Goal: Information Seeking & Learning: Learn about a topic

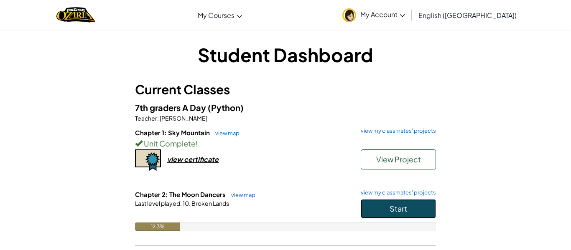
click at [398, 208] on span "Start" at bounding box center [398, 209] width 18 height 10
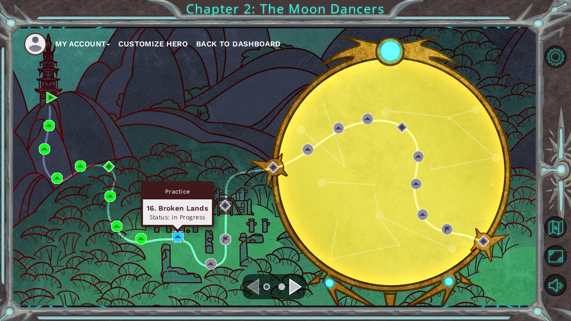
click at [181, 234] on img at bounding box center [177, 236] width 11 height 11
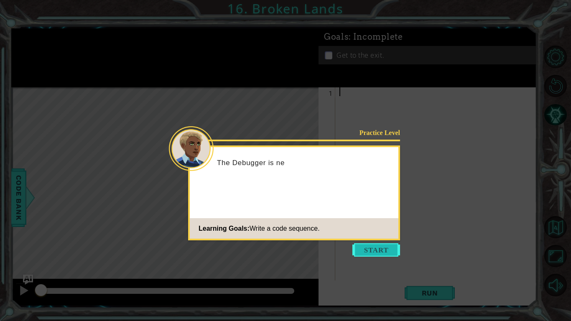
click at [359, 250] on button "Start" at bounding box center [376, 249] width 48 height 13
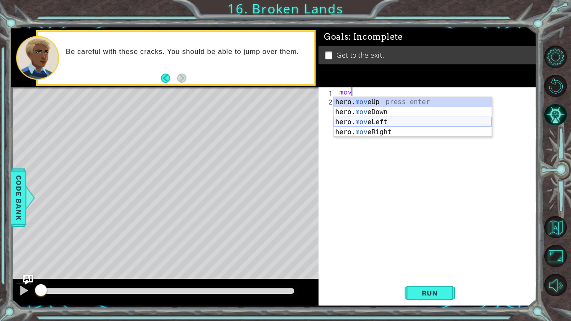
click at [375, 120] on div "hero. mov eUp press enter hero. mov eDown press enter hero. mov eLeft press ent…" at bounding box center [412, 127] width 158 height 60
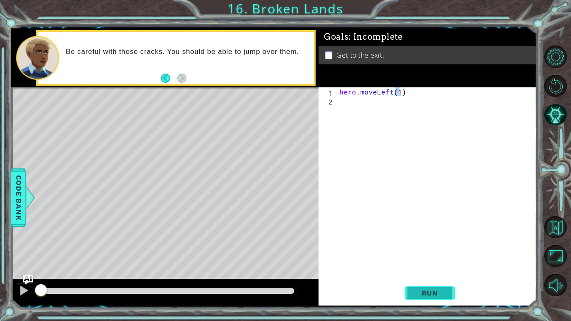
click at [421, 250] on button "Run" at bounding box center [429, 293] width 50 height 22
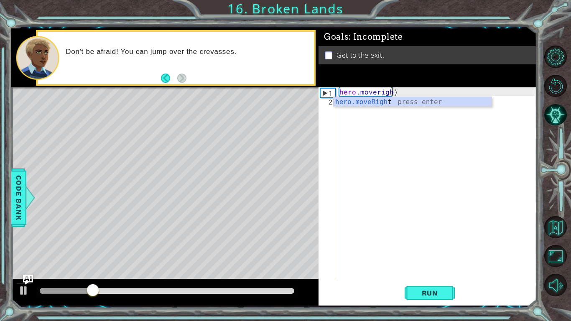
scroll to position [0, 3]
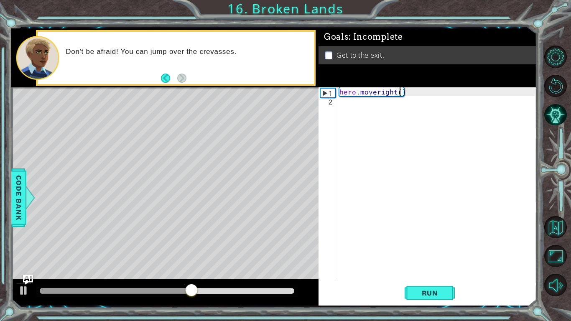
type textarea "hero.moveright(1)"
click at [388, 100] on div "hero . moveright ( 1 )" at bounding box center [438, 192] width 201 height 211
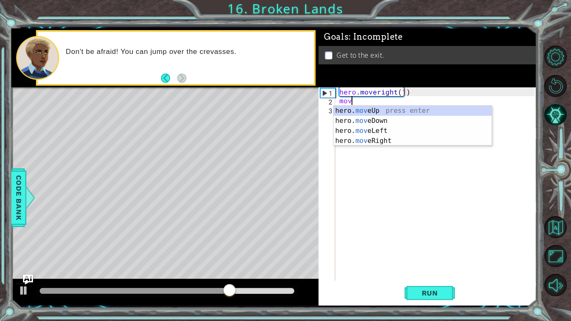
scroll to position [0, 0]
click at [385, 112] on div "hero. move Up press enter hero. move Down press enter hero. move Left press ent…" at bounding box center [412, 136] width 158 height 60
type textarea "hero.moveUp(1)"
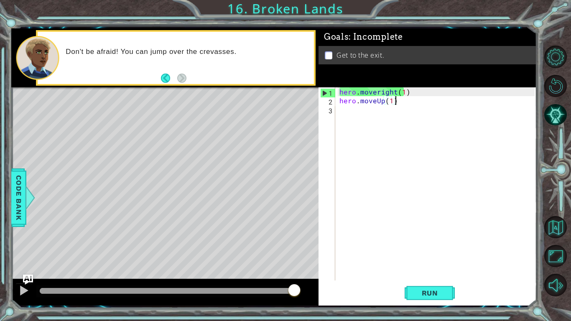
click at [389, 111] on div "hero . moveright ( 1 ) hero . moveUp ( 1 )" at bounding box center [438, 192] width 201 height 211
type textarea "m"
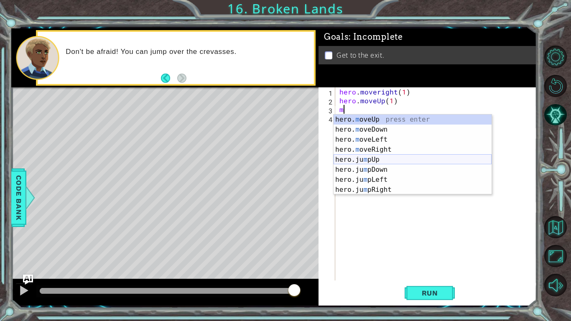
click at [386, 158] on div "hero. m oveUp press enter hero. m oveDown press enter hero. m oveLeft press ent…" at bounding box center [412, 164] width 158 height 100
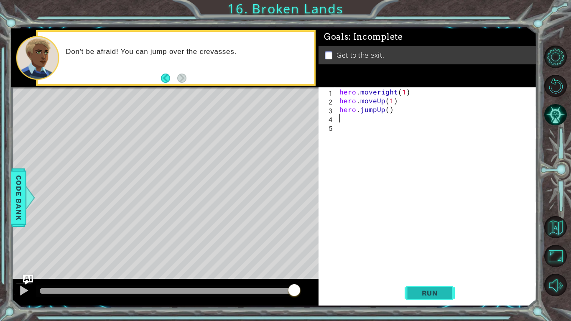
click at [428, 250] on span "Run" at bounding box center [429, 293] width 33 height 8
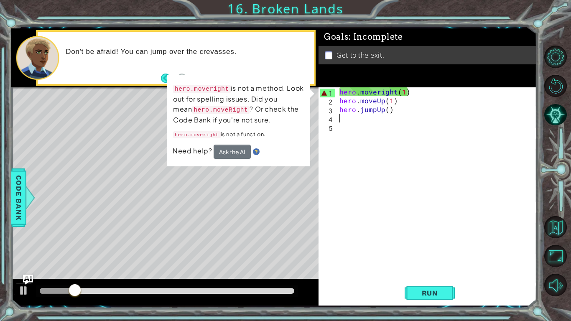
click at [409, 94] on div "hero . moveright ( 1 ) hero . moveUp ( 1 ) hero . jumpUp ( )" at bounding box center [438, 192] width 201 height 211
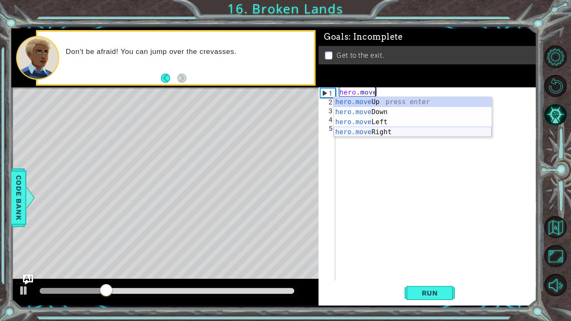
click at [397, 129] on div "hero.move Up press enter hero.move Down press enter hero.move Left press enter …" at bounding box center [412, 127] width 158 height 60
type textarea "hero.moveRight(1)"
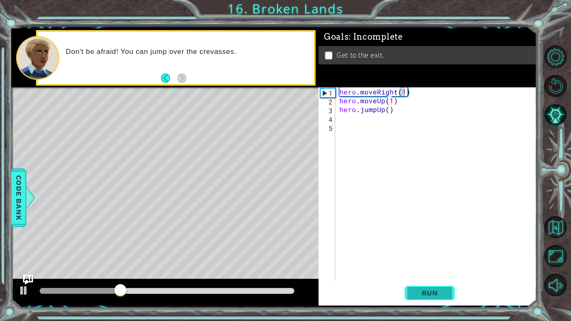
click at [426, 250] on span "Run" at bounding box center [429, 293] width 33 height 8
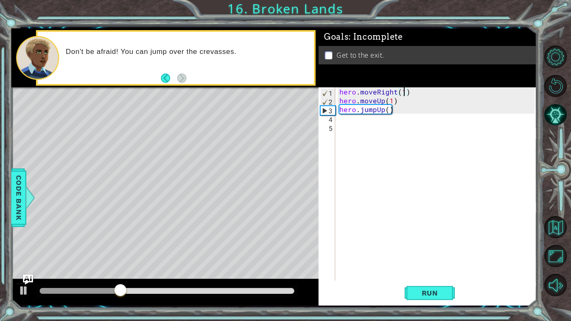
click at [366, 121] on div "hero . moveRight ( 1 ) hero . moveUp ( 1 ) hero . jumpUp ( )" at bounding box center [438, 192] width 201 height 211
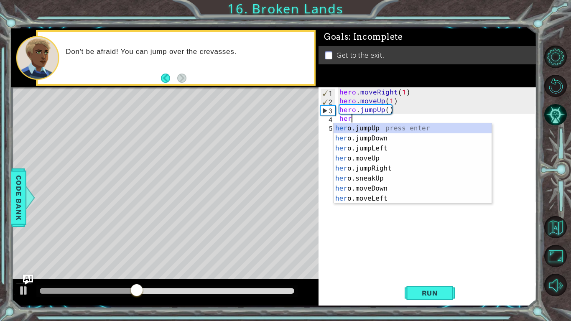
type textarea "hero"
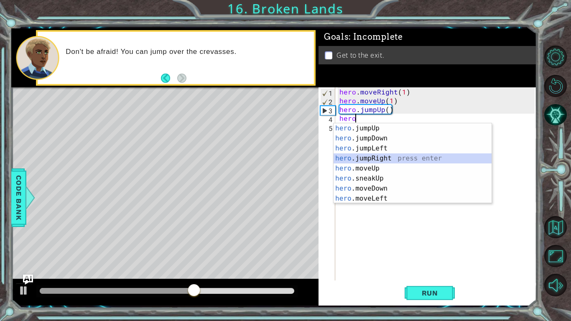
click at [380, 159] on div "hero .jumpUp press enter hero .jumpDown press enter hero .jumpLeft press enter …" at bounding box center [412, 173] width 158 height 100
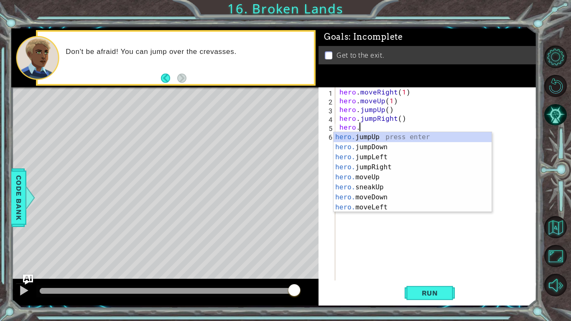
scroll to position [0, 1]
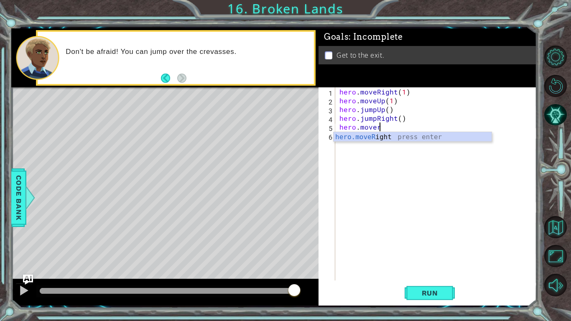
type textarea "hero.move"
click at [386, 172] on div "hero . moveRight ( 1 ) hero . moveUp ( 1 ) hero . jumpUp ( ) hero . jumpRight (…" at bounding box center [438, 192] width 201 height 211
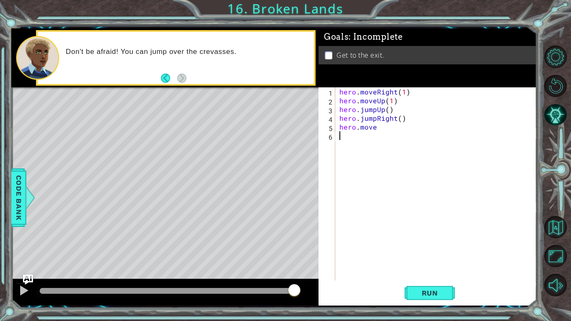
click at [379, 130] on div "hero . moveRight ( 1 ) hero . moveUp ( 1 ) hero . jumpUp ( ) hero . jumpRight (…" at bounding box center [438, 192] width 201 height 211
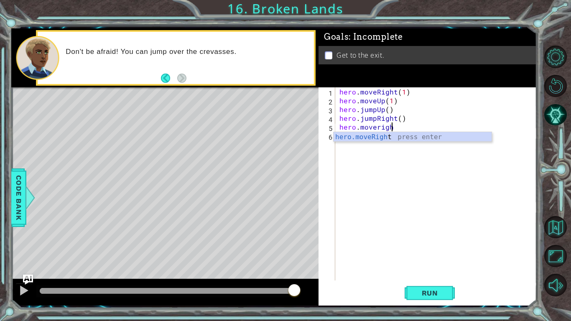
scroll to position [0, 3]
click at [363, 135] on div "hero.moveRight press enter" at bounding box center [412, 147] width 158 height 30
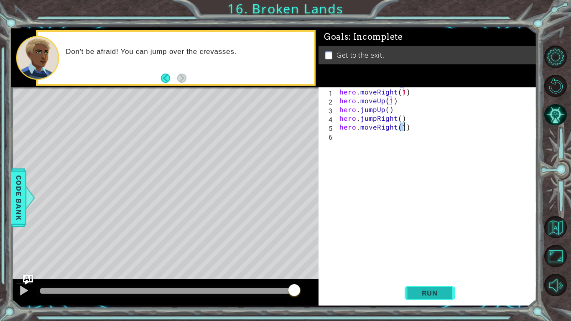
type textarea "hero.moveRight(1)"
click at [424, 250] on span "Run" at bounding box center [429, 293] width 33 height 8
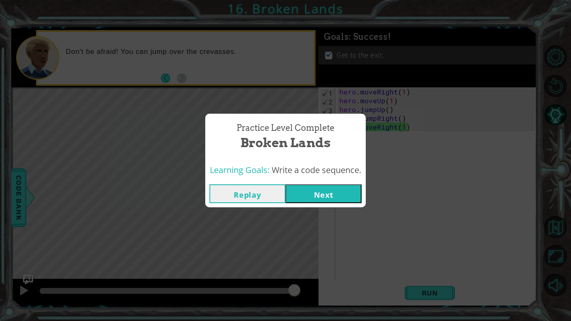
click at [335, 200] on button "Next" at bounding box center [323, 193] width 76 height 19
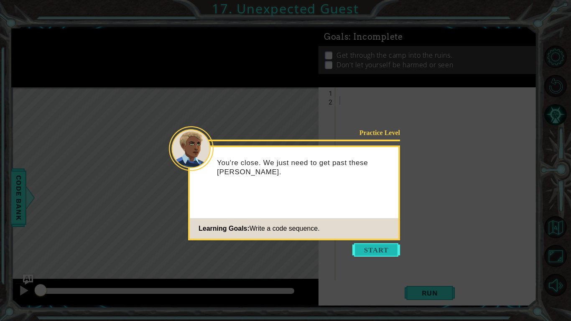
click at [374, 250] on button "Start" at bounding box center [376, 249] width 48 height 13
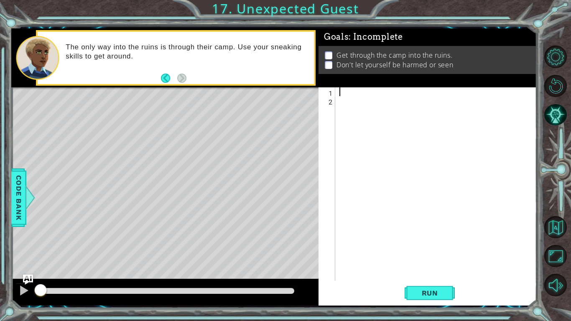
click at [363, 90] on div at bounding box center [438, 192] width 201 height 211
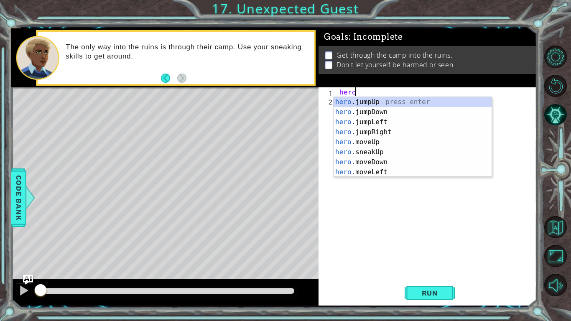
scroll to position [0, 0]
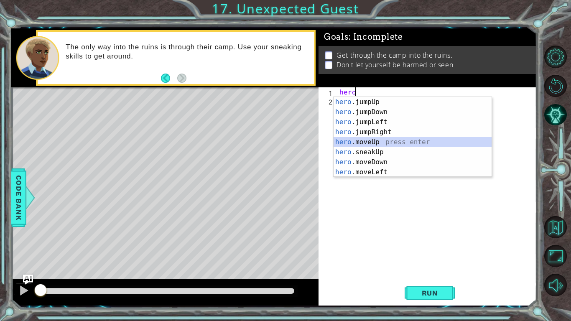
click at [376, 145] on div "hero .jumpUp press enter hero .jumpDown press enter hero .jumpLeft press enter …" at bounding box center [412, 147] width 158 height 100
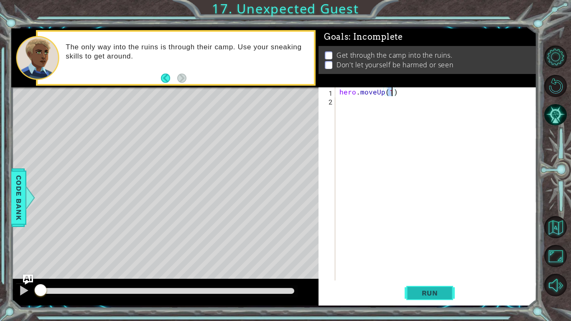
type textarea "hero.moveUp(1)"
click at [433, 250] on span "Run" at bounding box center [429, 293] width 33 height 8
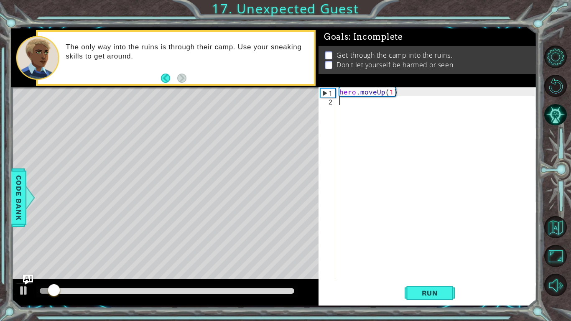
click at [407, 107] on div "hero . moveUp ( 1 )" at bounding box center [438, 192] width 201 height 211
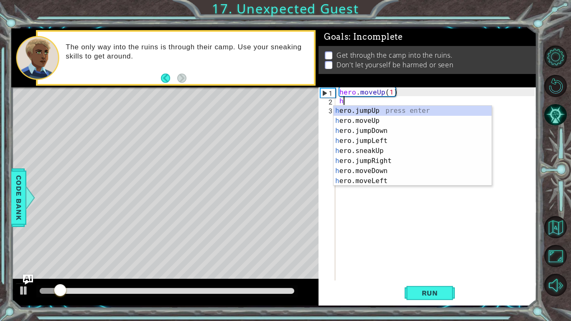
type textarea "her"
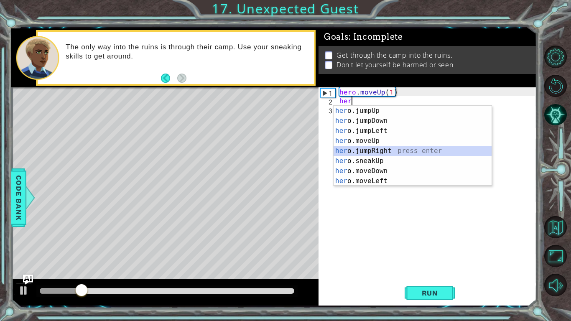
click at [394, 152] on div "her o.jumpUp press enter her o.jumpDown press enter her o.jumpLeft press enter …" at bounding box center [412, 156] width 158 height 100
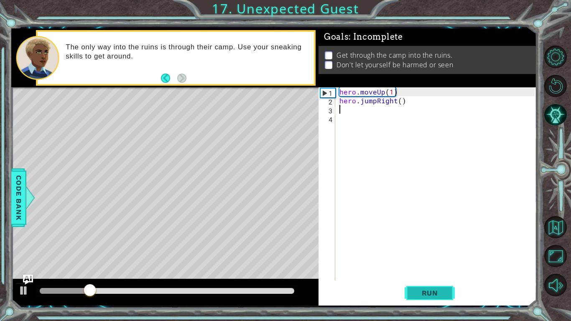
click at [429, 250] on span "Run" at bounding box center [429, 293] width 33 height 8
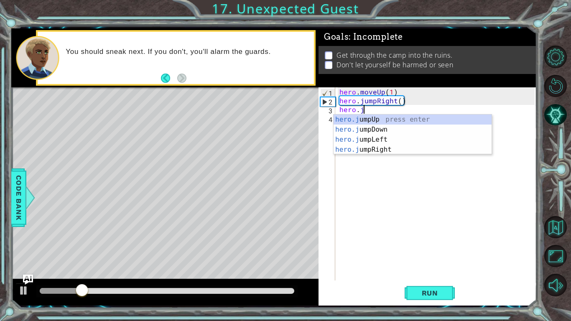
scroll to position [0, 1]
type textarea "hero.jump"
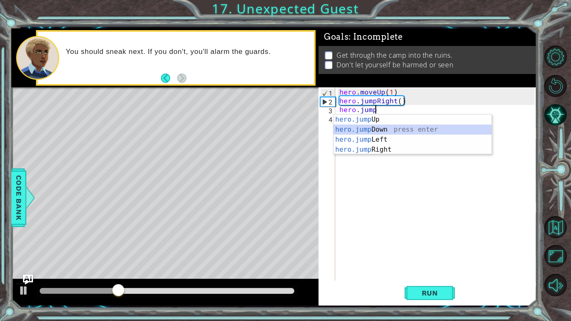
click at [384, 131] on div "hero.jump Up press enter hero.jump Down press enter hero.jump Left press enter …" at bounding box center [412, 144] width 158 height 60
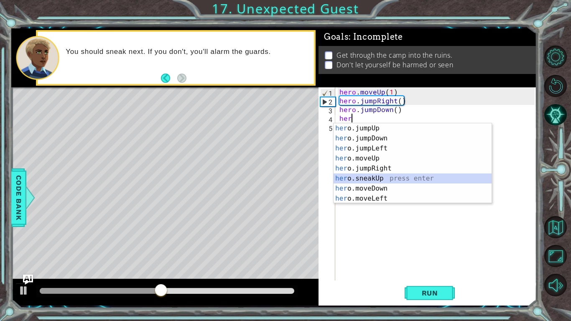
click at [389, 180] on div "her o.jumpUp press enter her o.jumpDown press enter her o.jumpLeft press enter …" at bounding box center [412, 173] width 158 height 100
type textarea "hero.sneakUp(1)"
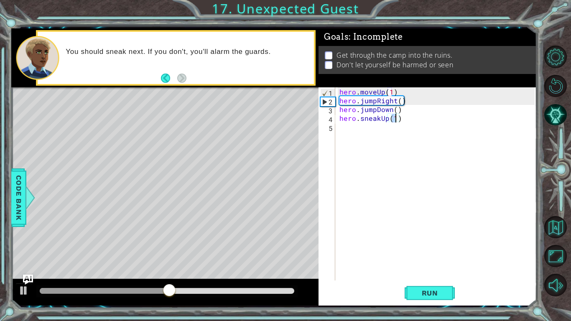
click at [389, 124] on div "hero . moveUp ( 1 ) hero . jumpRight ( ) hero . jumpDown ( ) hero . sneakUp ( 1…" at bounding box center [438, 192] width 201 height 211
click at [388, 120] on div "hero . moveUp ( 1 ) hero . jumpRight ( ) hero . jumpDown ( ) hero . sneakUp ( 1…" at bounding box center [438, 192] width 201 height 211
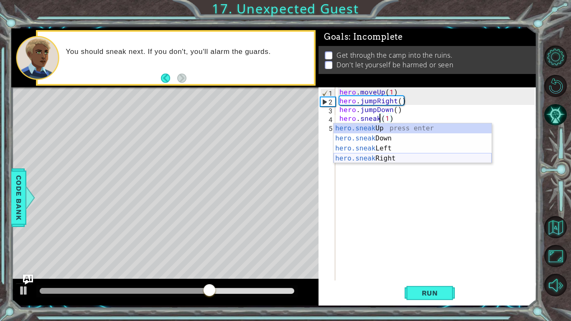
click at [394, 157] on div "hero.sneak Up press enter hero.sneak Down press enter hero.sneak Left press ent…" at bounding box center [412, 153] width 158 height 60
type textarea "hero.sneakRight(1)(1)"
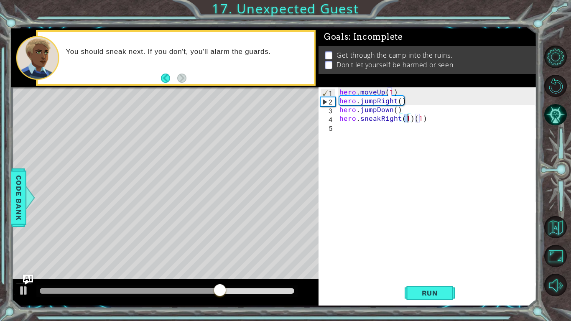
click at [425, 127] on div "hero . moveUp ( 1 ) hero . jumpRight ( ) hero . jumpDown ( ) hero . sneakRight …" at bounding box center [438, 192] width 201 height 211
click at [425, 123] on div "hero . moveUp ( 1 ) hero . jumpRight ( ) hero . jumpDown ( ) hero . sneakRight …" at bounding box center [438, 192] width 201 height 211
click at [425, 121] on div "hero . moveUp ( 1 ) hero . jumpRight ( ) hero . jumpDown ( ) hero . sneakRight …" at bounding box center [438, 192] width 201 height 211
type textarea "hero.sneakRight(1)"
click at [384, 129] on div "hero . moveUp ( 1 ) hero . jumpRight ( ) hero . jumpDown ( ) hero . sneakRight …" at bounding box center [438, 192] width 201 height 211
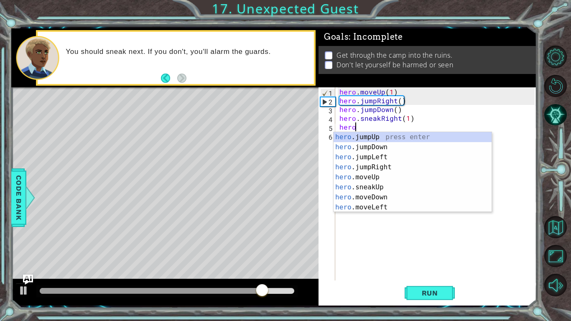
scroll to position [0, 0]
click at [404, 186] on div "hero .jumpUp press enter hero .jumpDown press enter hero .jumpLeft press enter …" at bounding box center [412, 182] width 158 height 100
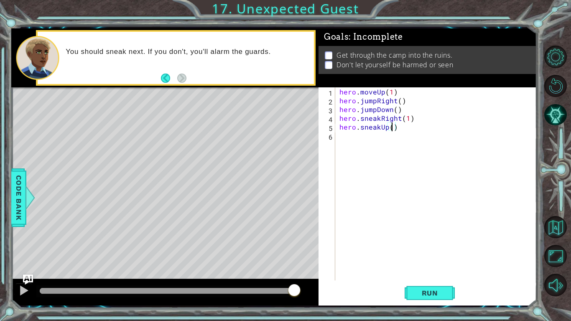
type textarea "hero.sneakUp(2)"
click at [392, 138] on div "hero . moveUp ( 1 ) hero . jumpRight ( ) hero . jumpDown ( ) hero . sneakRight …" at bounding box center [438, 192] width 201 height 211
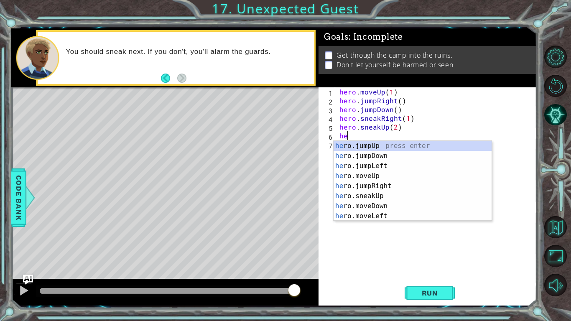
scroll to position [0, 0]
type textarea "h"
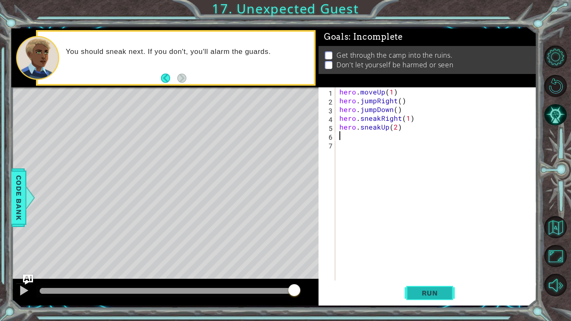
click at [425, 250] on button "Run" at bounding box center [429, 293] width 50 height 22
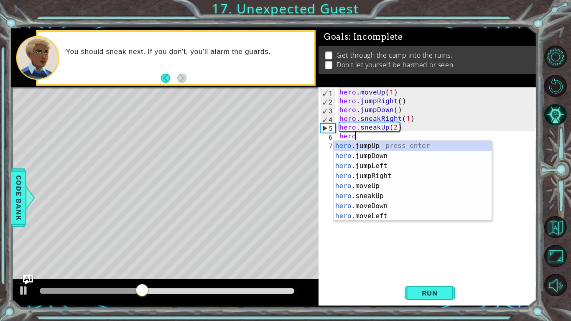
scroll to position [0, 1]
click at [386, 196] on div "hero. jumpUp press enter hero. jumpDown press enter hero. jumpLeft press enter …" at bounding box center [412, 191] width 158 height 100
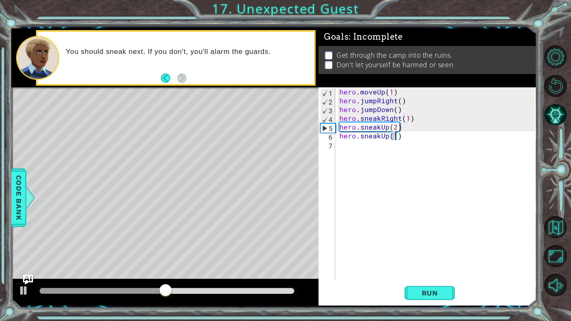
click at [387, 135] on div "hero . moveUp ( 1 ) hero . jumpRight ( ) hero . jumpDown ( ) hero . sneakRight …" at bounding box center [438, 192] width 201 height 211
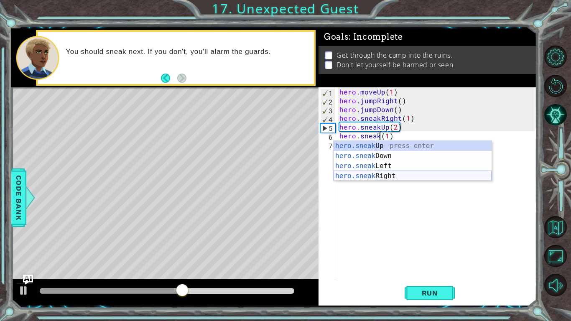
click at [398, 172] on div "hero.sneak Up press enter hero.sneak Down press enter hero.sneak Left press ent…" at bounding box center [412, 171] width 158 height 60
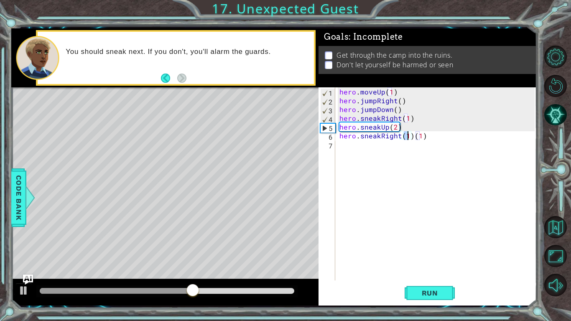
click at [421, 136] on div "hero . moveUp ( 1 ) hero . jumpRight ( ) hero . jumpDown ( ) hero . sneakRight …" at bounding box center [438, 192] width 201 height 211
click at [424, 136] on div "hero . moveUp ( 1 ) hero . jumpRight ( ) hero . jumpDown ( ) hero . sneakRight …" at bounding box center [438, 192] width 201 height 211
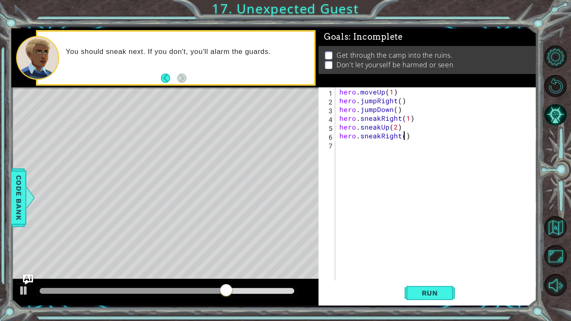
scroll to position [0, 4]
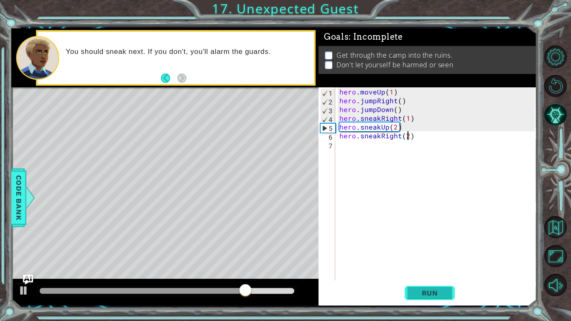
type textarea "hero.sneakRight(2)"
click at [434, 250] on span "Run" at bounding box center [429, 293] width 33 height 8
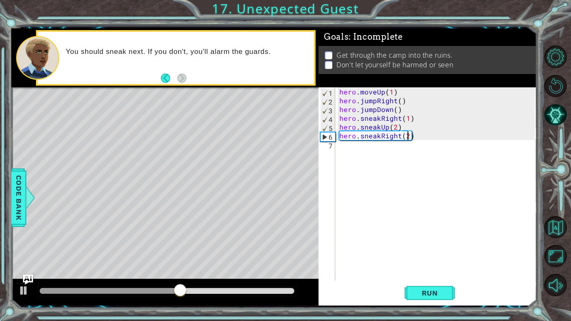
click at [402, 152] on div "hero . moveUp ( 1 ) hero . jumpRight ( ) hero . jumpDown ( ) hero . sneakRight …" at bounding box center [438, 192] width 201 height 211
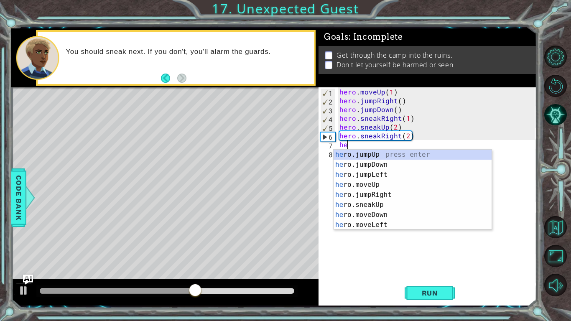
scroll to position [0, 0]
click at [381, 203] on div "hero .jumpUp press enter hero .jumpDown press enter hero .jumpLeft press enter …" at bounding box center [412, 200] width 158 height 100
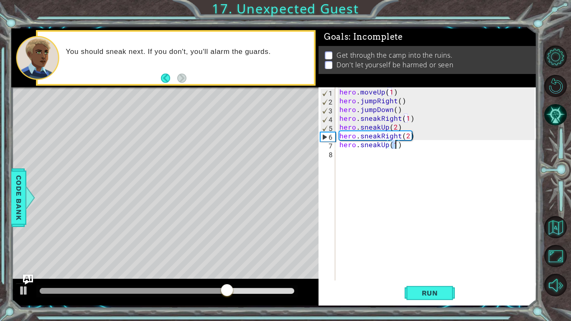
click at [386, 147] on div "hero . moveUp ( 1 ) hero . jumpRight ( ) hero . jumpDown ( ) hero . sneakRight …" at bounding box center [438, 192] width 201 height 211
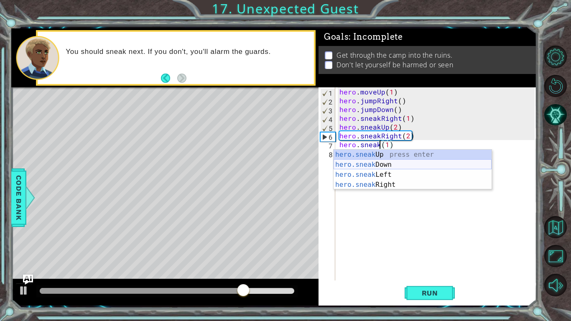
click at [387, 164] on div "hero.sneak Up press enter hero.sneak Down press enter hero.sneak Left press ent…" at bounding box center [412, 180] width 158 height 60
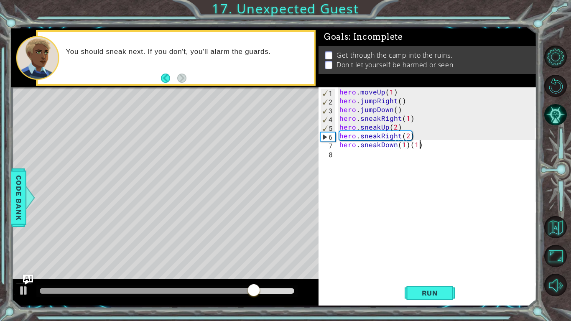
click at [425, 146] on div "hero . moveUp ( 1 ) hero . jumpRight ( ) hero . jumpDown ( ) hero . sneakRight …" at bounding box center [438, 192] width 201 height 211
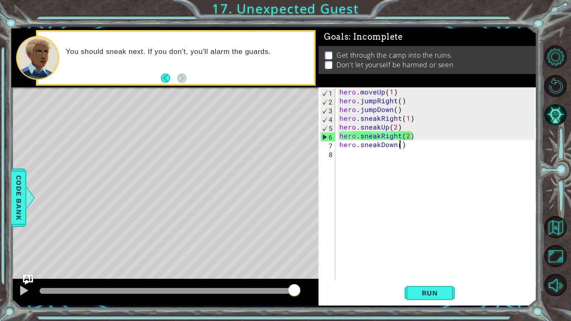
scroll to position [0, 4]
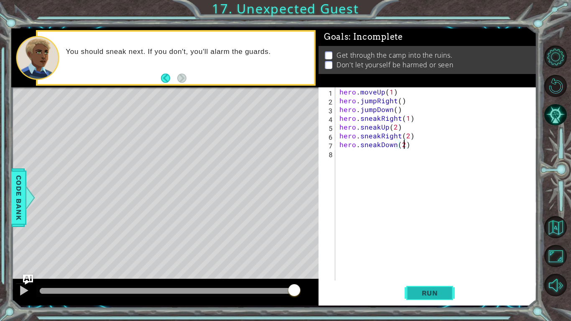
type textarea "hero.sneakDown(2)"
click at [443, 250] on span "Run" at bounding box center [429, 293] width 33 height 8
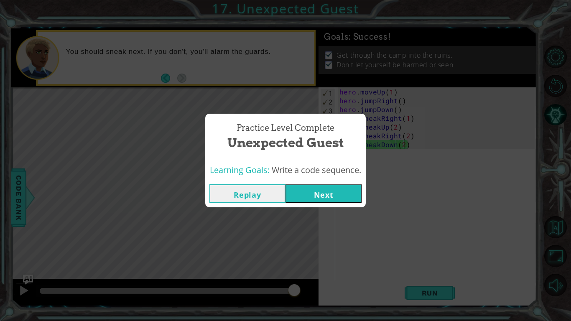
click at [325, 198] on button "Next" at bounding box center [323, 193] width 76 height 19
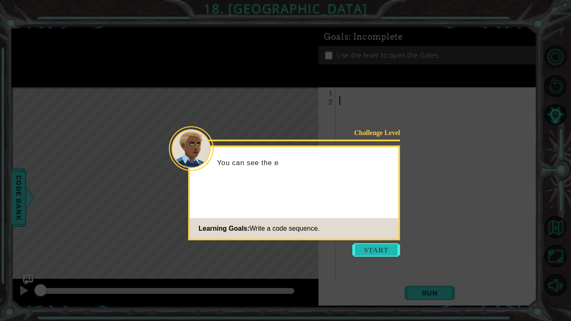
click at [380, 250] on button "Start" at bounding box center [376, 249] width 48 height 13
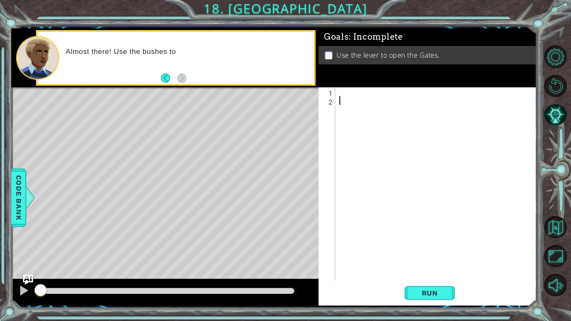
click at [351, 91] on div at bounding box center [438, 192] width 201 height 211
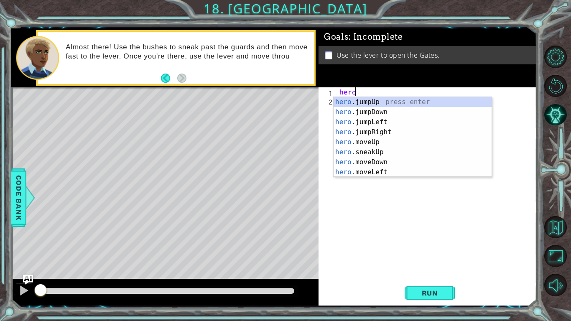
scroll to position [0, 0]
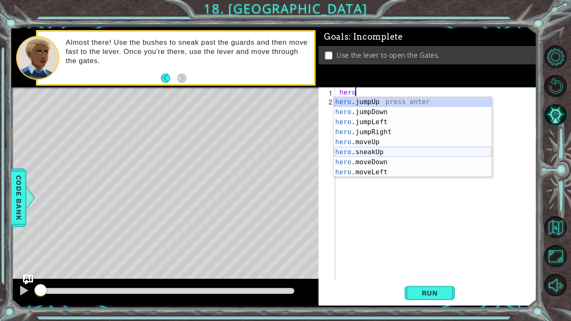
click at [376, 150] on div "hero .jumpUp press enter hero .jumpDown press enter hero .jumpLeft press enter …" at bounding box center [412, 147] width 158 height 100
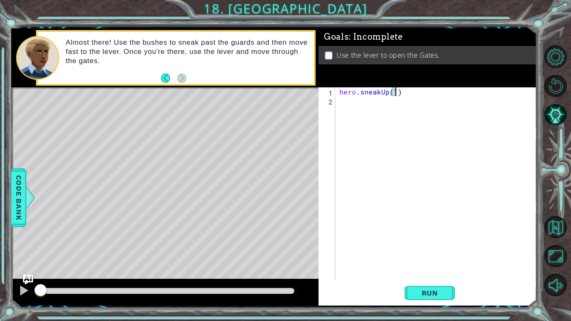
click at [387, 96] on div "hero . sneakUp ( 1 )" at bounding box center [438, 192] width 201 height 211
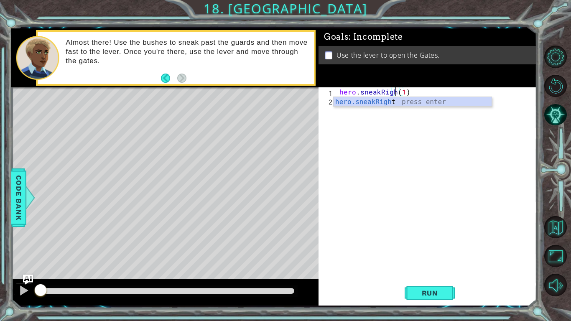
scroll to position [0, 4]
type textarea "hero.sneakRight(1)"
click at [407, 90] on div "hero . sneakRight ( 1 )" at bounding box center [438, 192] width 201 height 211
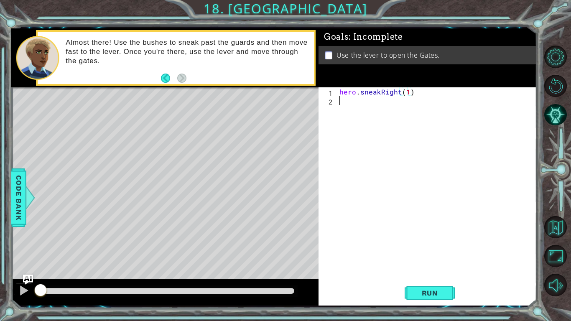
click at [396, 109] on div "hero . sneakRight ( 1 )" at bounding box center [438, 192] width 201 height 211
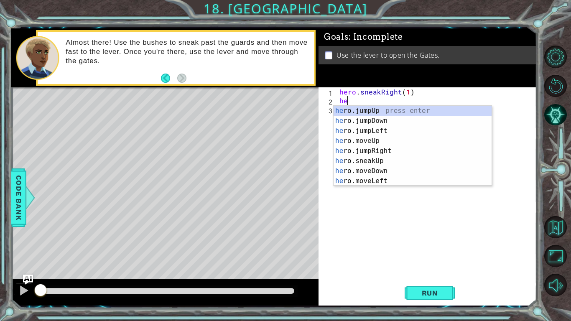
scroll to position [0, 0]
click at [386, 159] on div "hero .jumpUp press enter hero .jumpDown press enter hero .jumpLeft press enter …" at bounding box center [412, 156] width 158 height 100
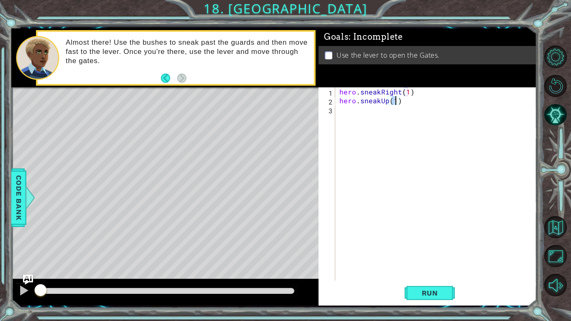
type textarea "hero.sneakUp(2)"
click at [354, 112] on div "hero . sneakRight ( 1 ) hero . sneakUp ( 2 )" at bounding box center [438, 192] width 201 height 211
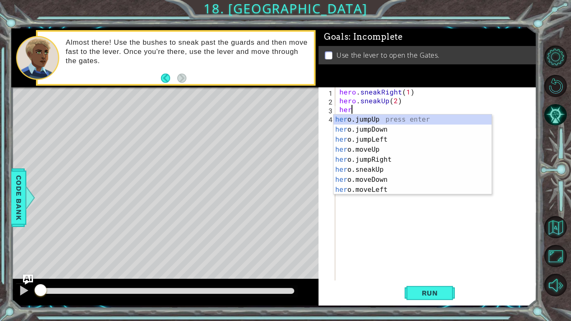
scroll to position [0, 0]
click at [388, 170] on div "hero .jumpUp press enter hero .jumpDown press enter hero .jumpLeft press enter …" at bounding box center [412, 164] width 158 height 100
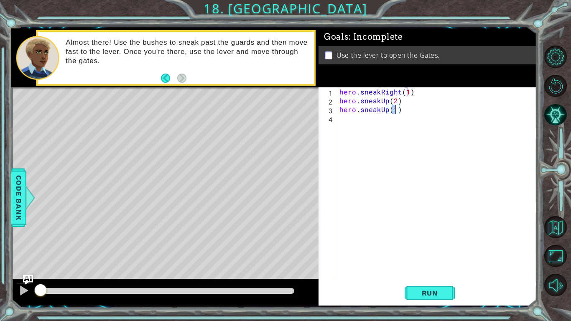
click at [386, 110] on div "hero . sneakRight ( 1 ) hero . sneakUp ( 2 ) hero . sneakUp ( 1 )" at bounding box center [438, 192] width 201 height 211
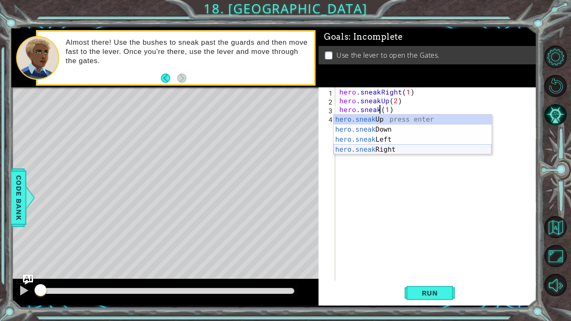
click at [420, 146] on div "hero.sneak Up press enter hero.sneak Down press enter hero.sneak Left press ent…" at bounding box center [412, 144] width 158 height 60
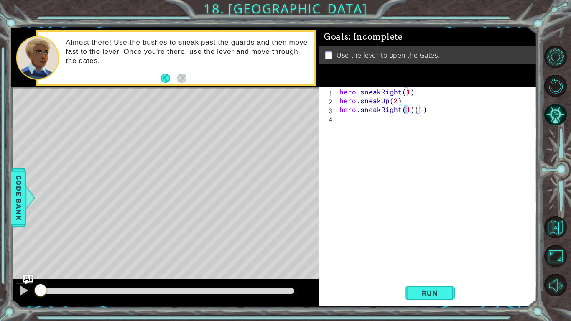
click at [424, 109] on div "hero . sneakRight ( 1 ) hero . sneakUp ( 2 ) hero . sneakRight ( 1 ) ( 1 )" at bounding box center [438, 192] width 201 height 211
type textarea "hero.sneakRight(1)"
click at [419, 120] on div "hero . sneakRight ( 1 ) hero . sneakUp ( 2 ) hero . sneakRight ( 1 )" at bounding box center [438, 192] width 201 height 211
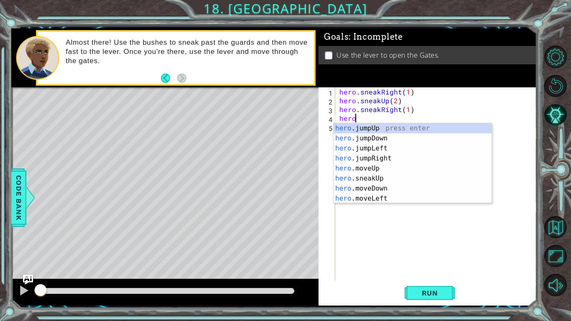
scroll to position [0, 1]
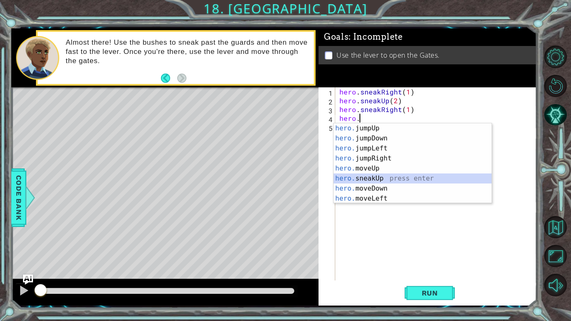
click at [404, 176] on div "hero. jumpUp press enter hero. jumpDown press enter hero. jumpLeft press enter …" at bounding box center [412, 173] width 158 height 100
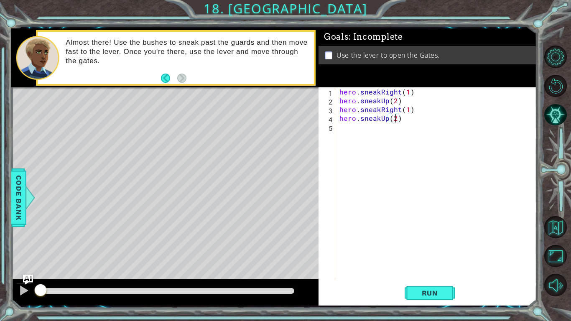
type textarea "hero.sneakUp(1)"
click at [369, 125] on div "hero . sneakRight ( 1 ) hero . sneakUp ( 2 ) hero . sneakRight ( 1 ) hero . sne…" at bounding box center [438, 192] width 201 height 211
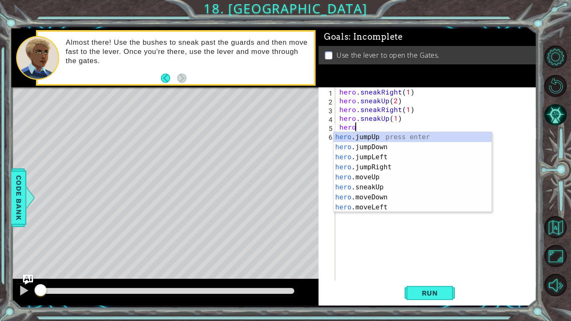
scroll to position [0, 0]
click at [380, 188] on div "hero .jumpUp press enter hero .jumpDown press enter hero .jumpLeft press enter …" at bounding box center [412, 182] width 158 height 100
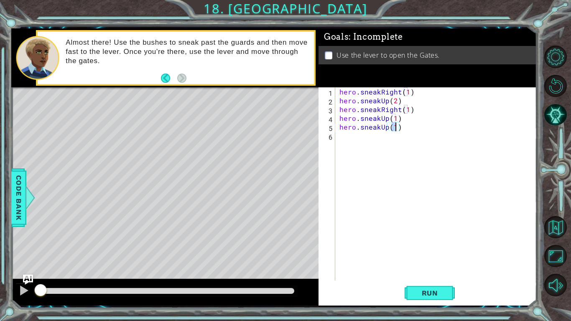
click at [379, 127] on div "hero . sneakRight ( 1 ) hero . sneakUp ( 2 ) hero . sneakRight ( 1 ) hero . sne…" at bounding box center [438, 192] width 201 height 211
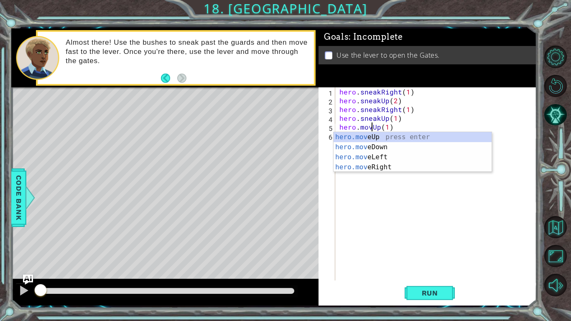
scroll to position [0, 2]
click at [384, 169] on div "hero.move Up press enter hero.move Down press enter hero.move Left press enter …" at bounding box center [412, 162] width 158 height 60
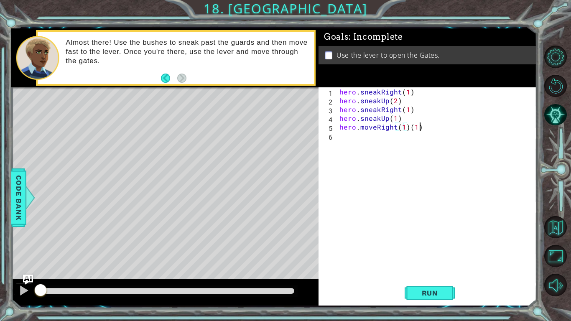
click at [428, 124] on div "hero . sneakRight ( 1 ) hero . sneakUp ( 2 ) hero . sneakRight ( 1 ) hero . sne…" at bounding box center [438, 192] width 201 height 211
click at [429, 250] on span "Run" at bounding box center [429, 293] width 33 height 8
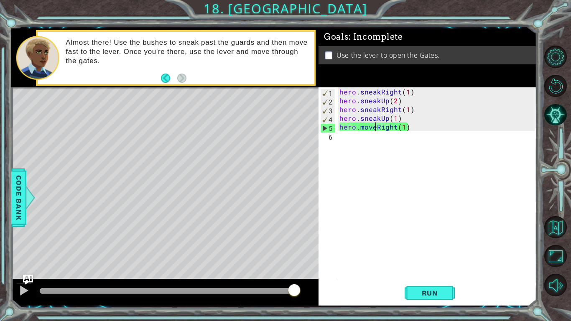
click at [375, 128] on div "hero . sneakRight ( 1 ) hero . sneakUp ( 2 ) hero . sneakRight ( 1 ) hero . sne…" at bounding box center [438, 192] width 201 height 211
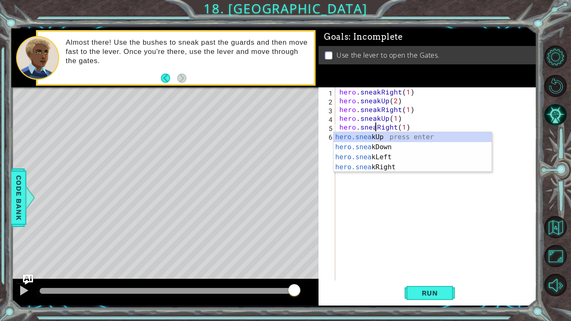
scroll to position [0, 3]
click at [407, 129] on div "hero . sneakRight ( 1 ) hero . sneakUp ( 2 ) hero . sneakRight ( 1 ) hero . sne…" at bounding box center [438, 192] width 201 height 211
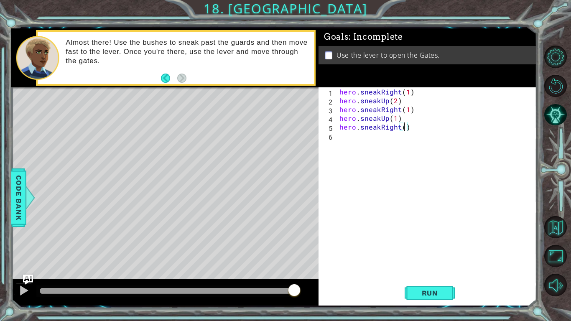
scroll to position [0, 4]
type textarea "hero.sneakRight(2)"
click at [439, 250] on span "Run" at bounding box center [429, 293] width 33 height 8
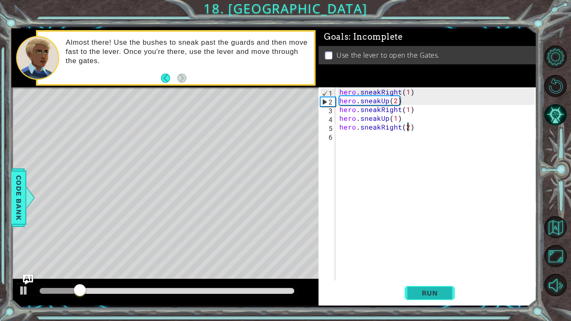
click at [439, 250] on span "Run" at bounding box center [429, 293] width 33 height 8
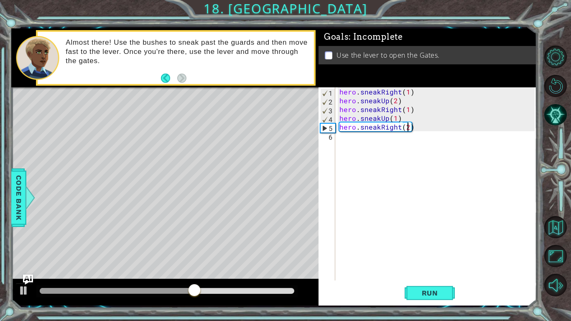
click at [381, 142] on div "hero . sneakRight ( 1 ) hero . sneakUp ( 2 ) hero . sneakRight ( 1 ) hero . sne…" at bounding box center [438, 192] width 201 height 211
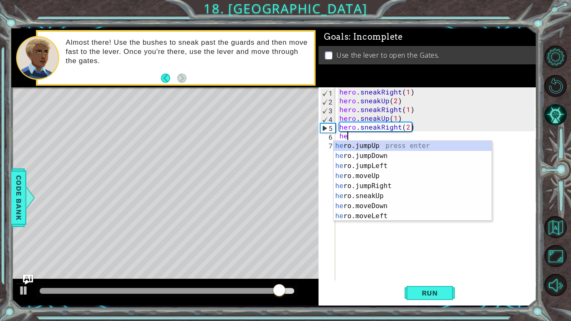
scroll to position [0, 0]
type textarea "h"
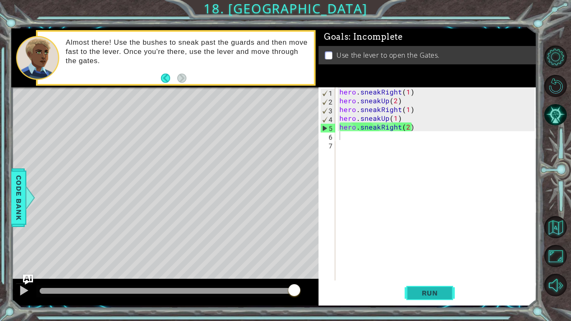
click at [432, 250] on button "Run" at bounding box center [429, 293] width 50 height 22
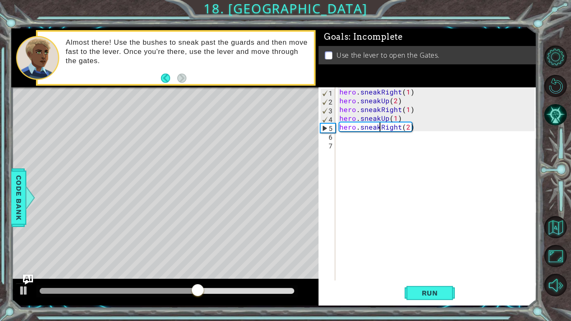
click at [380, 128] on div "hero . sneakRight ( 1 ) hero . sneakUp ( 2 ) hero . sneakRight ( 1 ) hero . sne…" at bounding box center [438, 192] width 201 height 211
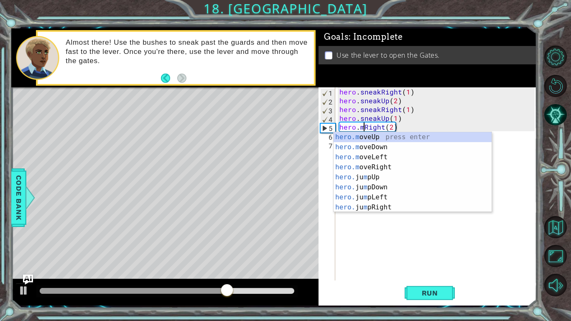
scroll to position [0, 2]
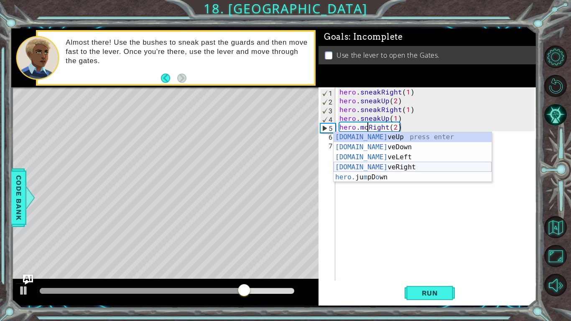
click at [404, 169] on div "[DOMAIN_NAME] veUp press enter [DOMAIN_NAME] veDown press enter [DOMAIN_NAME] v…" at bounding box center [412, 167] width 158 height 70
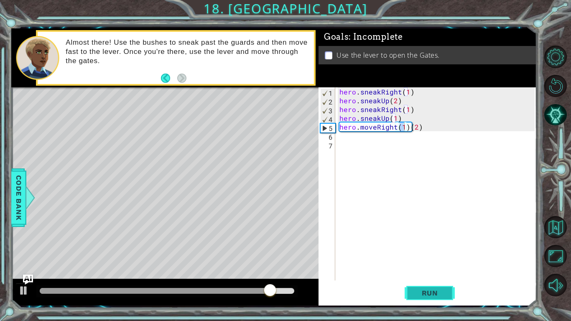
click at [446, 250] on span "Run" at bounding box center [429, 293] width 33 height 8
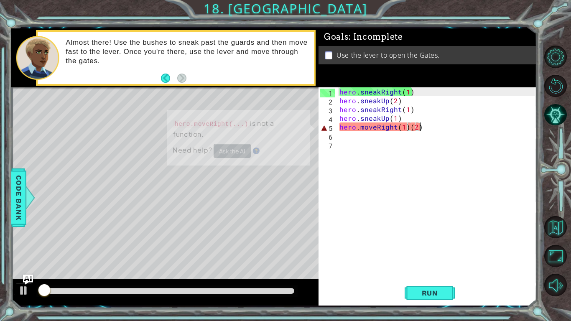
click at [465, 128] on div "hero . sneakRight ( 1 ) hero . sneakUp ( 2 ) hero . sneakRight ( 1 ) hero . sne…" at bounding box center [438, 192] width 201 height 211
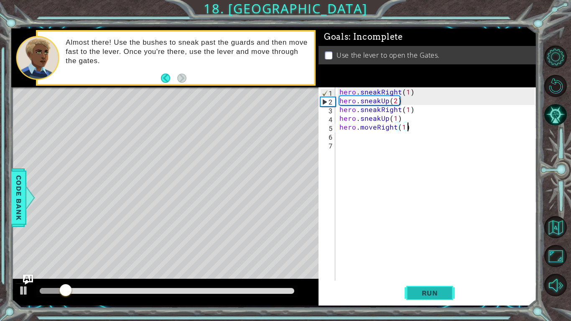
click at [437, 250] on span "Run" at bounding box center [429, 293] width 33 height 8
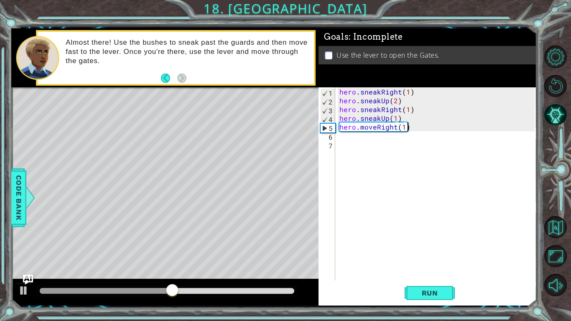
click at [402, 128] on div "hero . sneakRight ( 1 ) hero . sneakUp ( 2 ) hero . sneakRight ( 1 ) hero . sne…" at bounding box center [438, 192] width 201 height 211
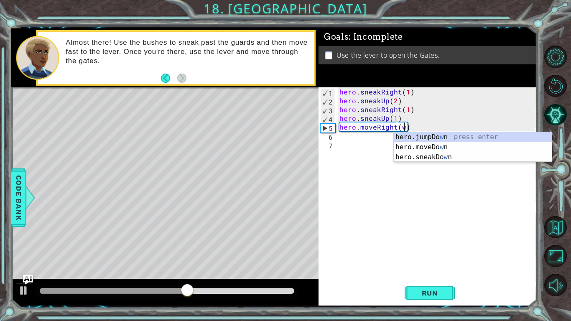
scroll to position [0, 4]
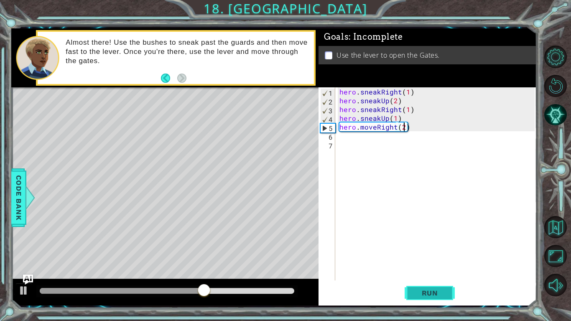
type textarea "hero.moveRight(2)"
click at [435, 250] on span "Run" at bounding box center [429, 293] width 33 height 8
click at [381, 135] on div "hero . sneakRight ( 1 ) hero . sneakUp ( 2 ) hero . sneakRight ( 1 ) hero . sne…" at bounding box center [438, 192] width 201 height 211
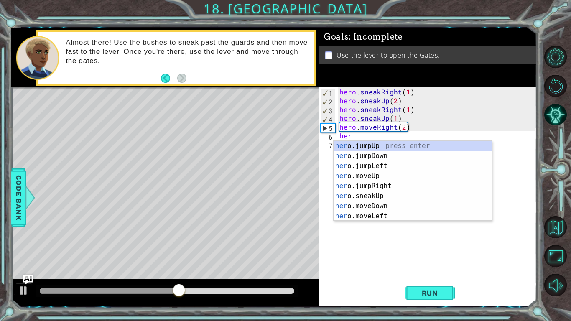
scroll to position [0, 0]
click at [397, 205] on div "hero .jumpUp press enter hero .jumpDown press enter hero .jumpLeft press enter …" at bounding box center [412, 191] width 158 height 100
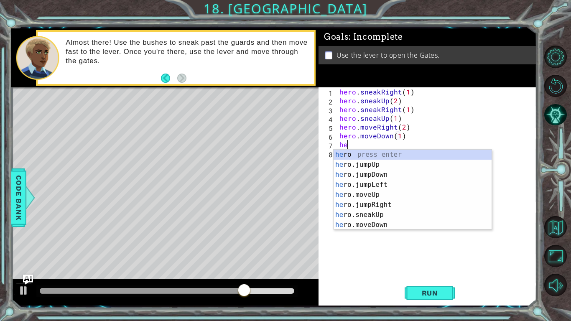
scroll to position [0, 4]
type textarea "hero.moveDown(1)her"
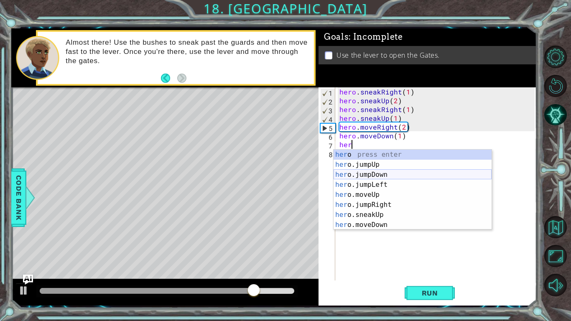
click at [395, 172] on div "her o press enter her o.jumpUp press enter her o.jumpDown press enter her o.jum…" at bounding box center [412, 200] width 158 height 100
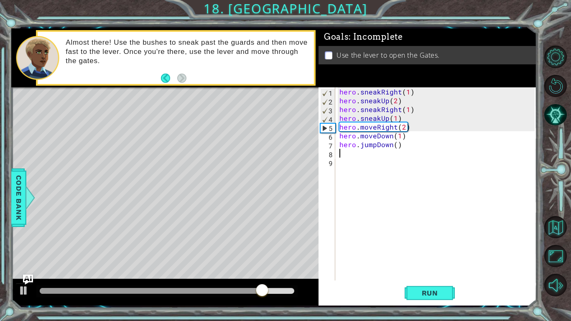
click at [379, 155] on div "hero . sneakRight ( 1 ) hero . sneakUp ( 2 ) hero . sneakRight ( 1 ) hero . sne…" at bounding box center [438, 192] width 201 height 211
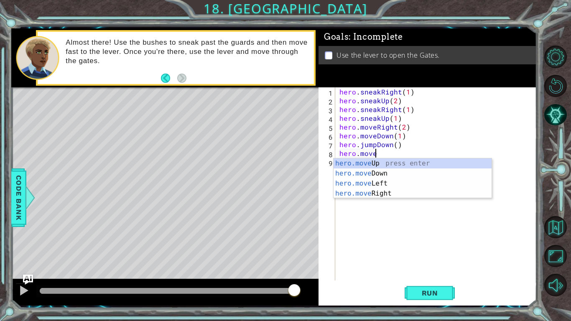
scroll to position [0, 2]
click at [307, 215] on div "Level Map" at bounding box center [204, 210] width 386 height 246
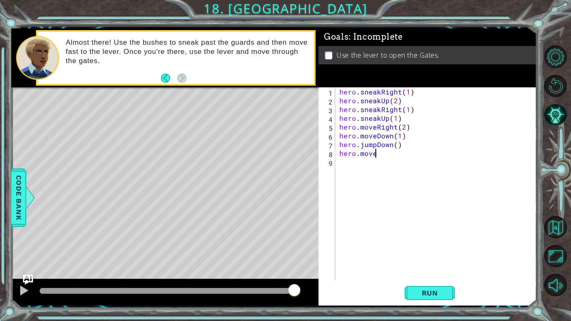
click at [381, 156] on div "hero . sneakRight ( 1 ) hero . sneakUp ( 2 ) hero . sneakRight ( 1 ) hero . sne…" at bounding box center [438, 192] width 201 height 211
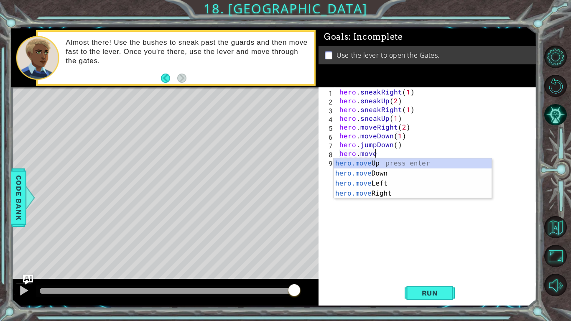
scroll to position [0, 2]
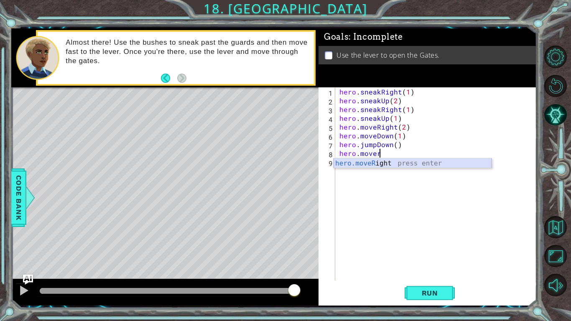
click at [383, 163] on div "hero.moveR ight press enter" at bounding box center [412, 173] width 158 height 30
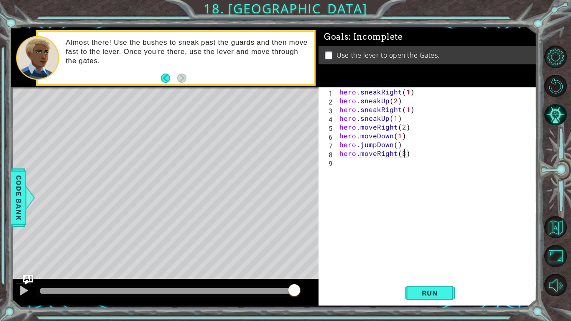
scroll to position [0, 4]
type textarea "hero.moveRight(2)"
click at [391, 162] on div "hero . sneakRight ( 1 ) hero . sneakUp ( 2 ) hero . sneakRight ( 1 ) hero . sne…" at bounding box center [438, 192] width 201 height 211
click at [430, 250] on button "Run" at bounding box center [429, 293] width 50 height 22
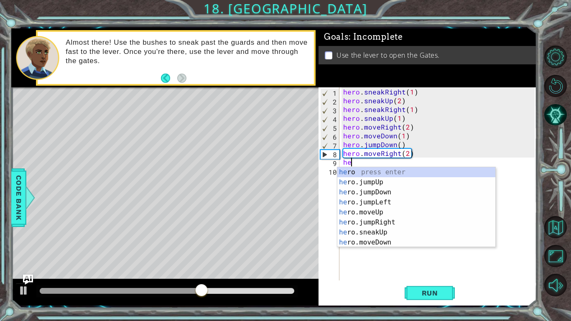
type textarea "her"
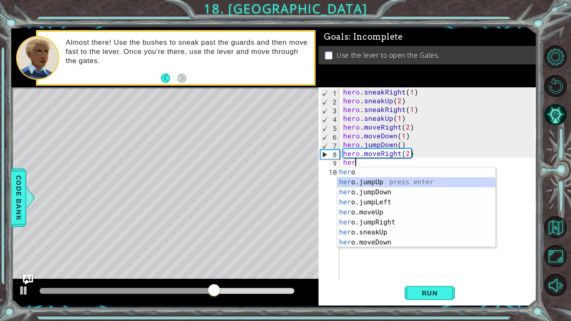
click at [398, 178] on div "her o press enter her o.jumpUp press enter her o.jumpDown press enter her o.jum…" at bounding box center [416, 217] width 158 height 100
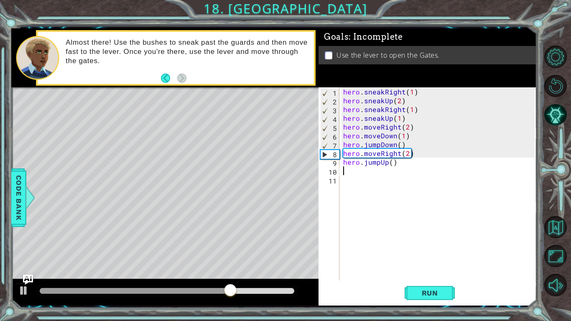
click at [397, 173] on div "hero . sneakRight ( 1 ) hero . sneakUp ( 2 ) hero . sneakRight ( 1 ) hero . sne…" at bounding box center [439, 192] width 197 height 211
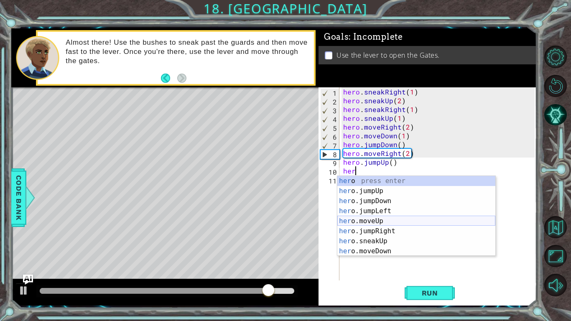
click at [394, 217] on div "her o press enter her o.jumpUp press enter her o.jumpDown press enter her o.jum…" at bounding box center [416, 226] width 158 height 100
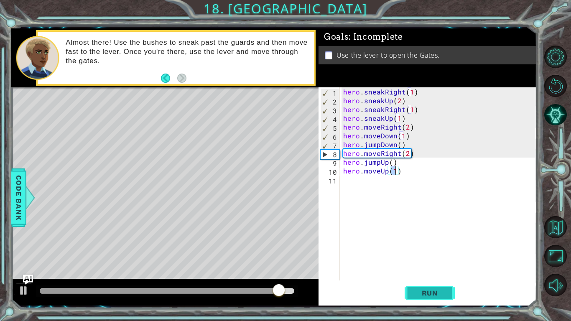
scroll to position [0, 3]
type textarea "hero.moveUp(1)"
click at [423, 250] on span "Run" at bounding box center [429, 293] width 33 height 8
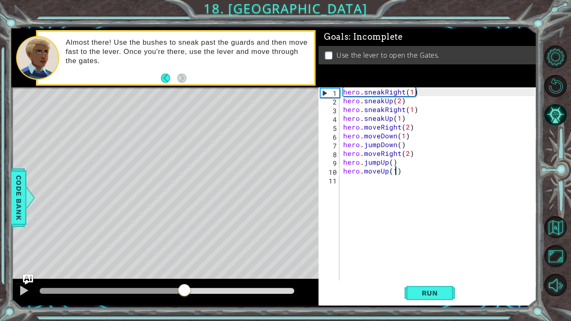
click at [184, 250] on div at bounding box center [167, 291] width 254 height 6
drag, startPoint x: 170, startPoint y: 289, endPoint x: 54, endPoint y: 295, distance: 115.5
click at [54, 250] on div at bounding box center [49, 290] width 15 height 15
drag, startPoint x: 54, startPoint y: 295, endPoint x: 33, endPoint y: 295, distance: 21.3
click at [33, 250] on div at bounding box center [40, 290] width 15 height 15
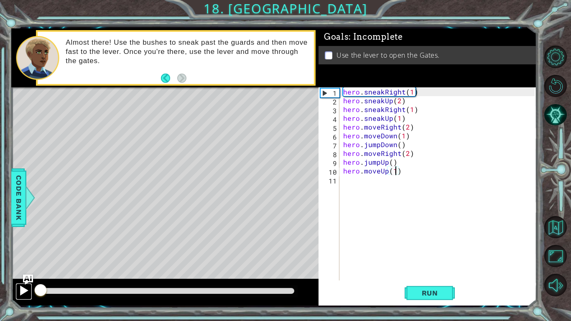
click at [29, 250] on button at bounding box center [23, 291] width 17 height 17
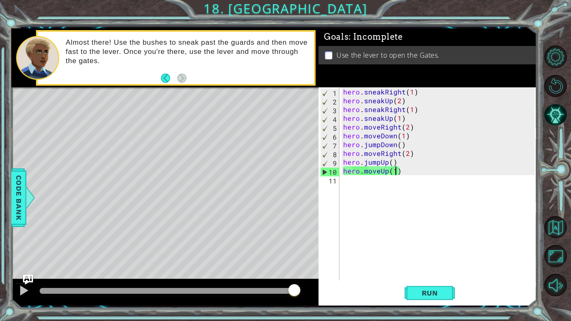
click at [395, 180] on div "hero . sneakRight ( 1 ) hero . sneakUp ( 2 ) hero . sneakRight ( 1 ) hero . sne…" at bounding box center [439, 192] width 197 height 211
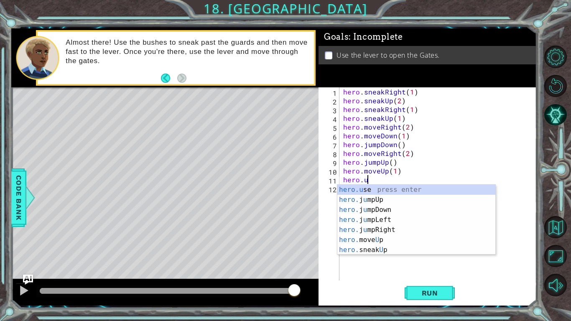
scroll to position [0, 1]
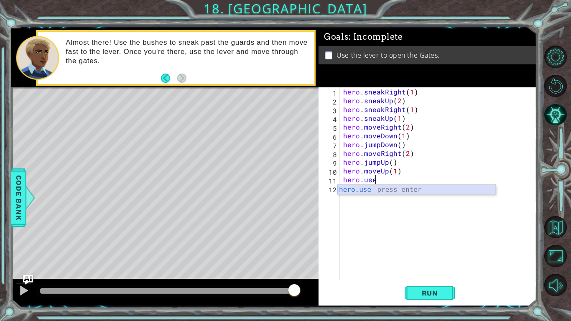
click at [422, 190] on div "hero.use press enter" at bounding box center [416, 200] width 158 height 30
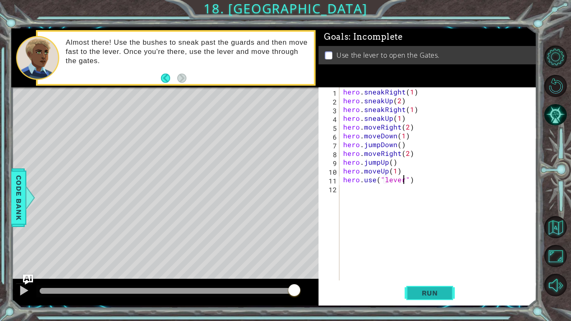
type textarea "hero.use("lever")"
click at [432, 250] on button "Run" at bounding box center [429, 293] width 50 height 22
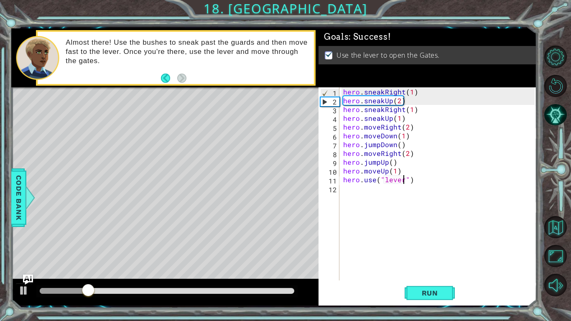
click at [187, 250] on div at bounding box center [164, 292] width 307 height 27
click at [191, 250] on div at bounding box center [167, 291] width 254 height 6
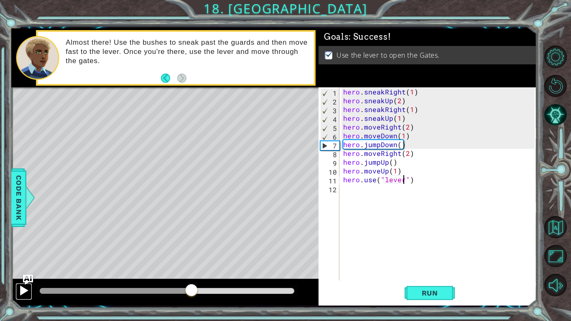
click at [18, 250] on div at bounding box center [23, 290] width 11 height 11
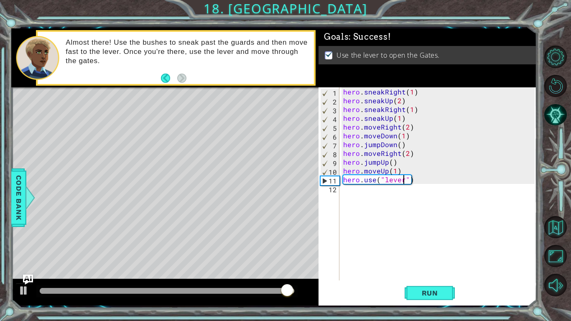
click at [366, 190] on div "hero . sneakRight ( 1 ) hero . sneakUp ( 2 ) hero . sneakRight ( 1 ) hero . sne…" at bounding box center [439, 192] width 197 height 211
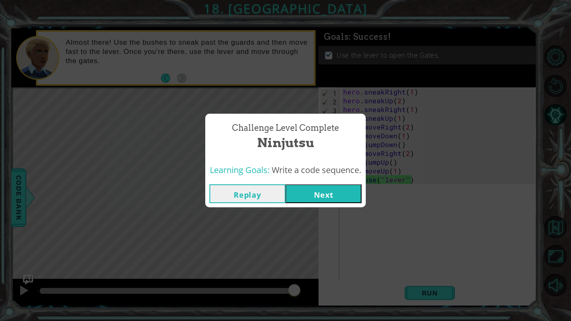
click at [355, 192] on button "Next" at bounding box center [323, 193] width 76 height 19
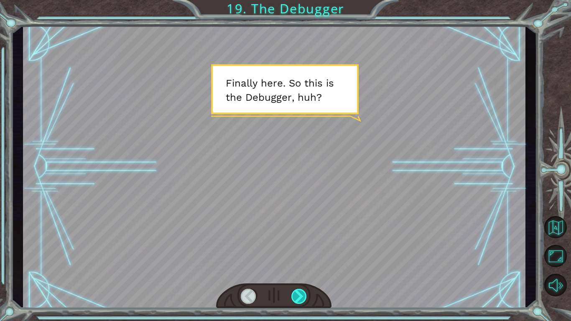
click at [306, 250] on div at bounding box center [299, 296] width 16 height 15
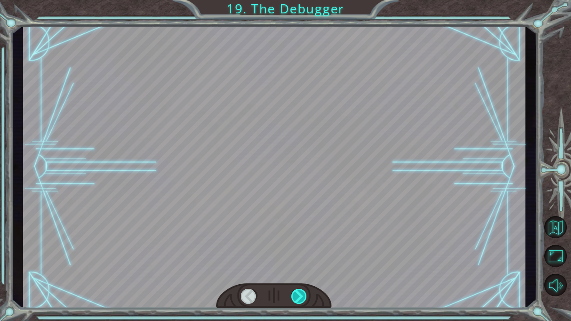
click at [306, 250] on div at bounding box center [299, 296] width 16 height 15
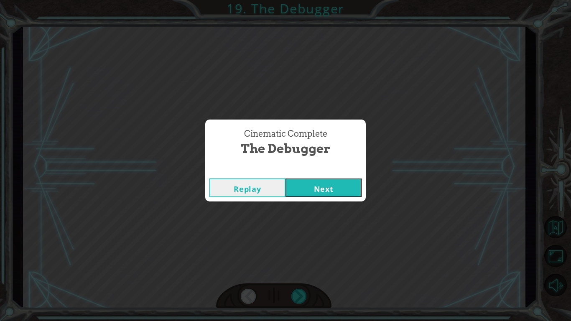
click at [349, 191] on button "Next" at bounding box center [323, 187] width 76 height 19
click at [327, 193] on button "Next" at bounding box center [323, 187] width 76 height 19
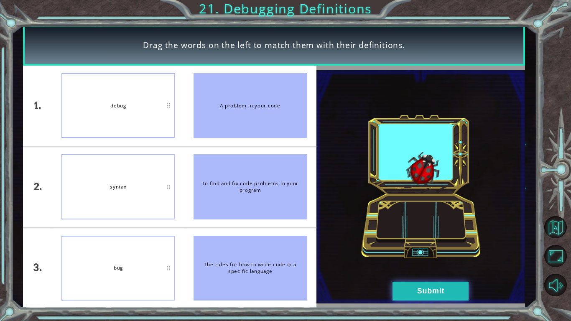
click at [397, 250] on button "Submit" at bounding box center [430, 291] width 76 height 19
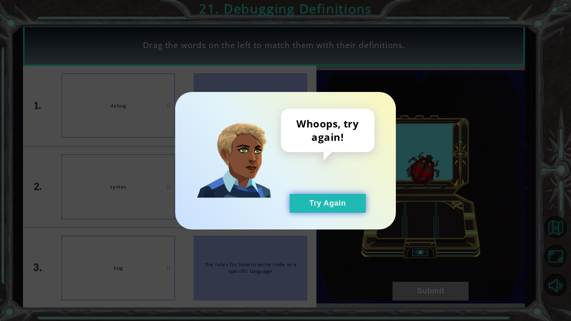
click at [319, 201] on button "Try Again" at bounding box center [328, 203] width 76 height 19
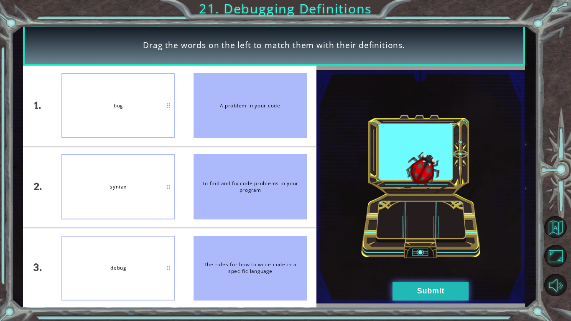
click at [394, 250] on button "Submit" at bounding box center [430, 291] width 76 height 19
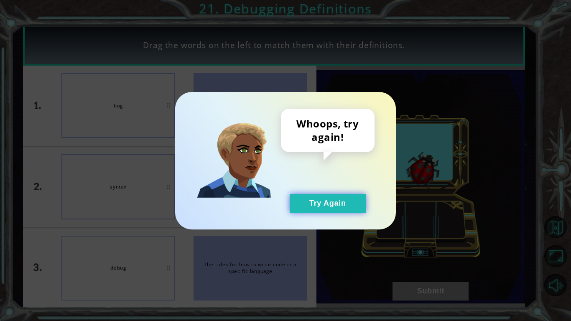
click at [320, 196] on button "Try Again" at bounding box center [328, 203] width 76 height 19
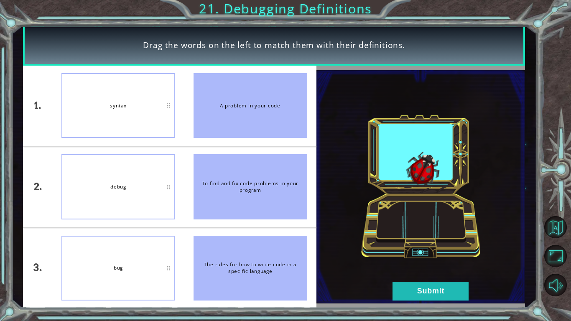
click at [461, 250] on img at bounding box center [420, 186] width 209 height 233
click at [432, 250] on button "Submit" at bounding box center [430, 291] width 76 height 19
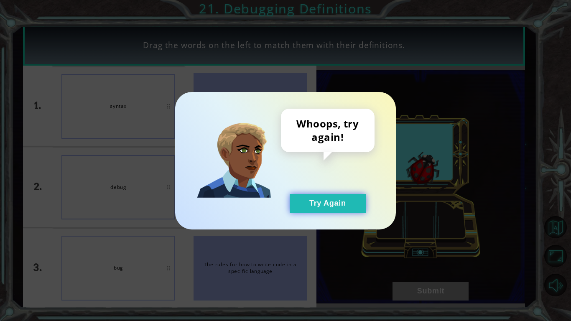
click at [345, 206] on button "Try Again" at bounding box center [328, 203] width 76 height 19
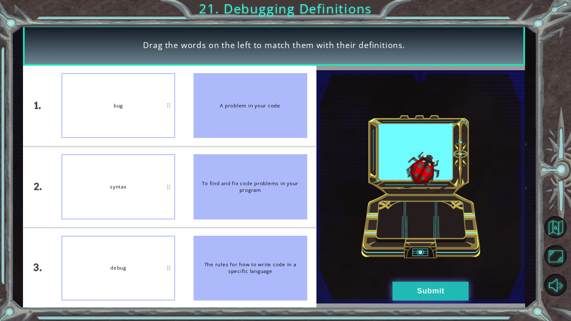
click at [435, 250] on button "Submit" at bounding box center [430, 291] width 76 height 19
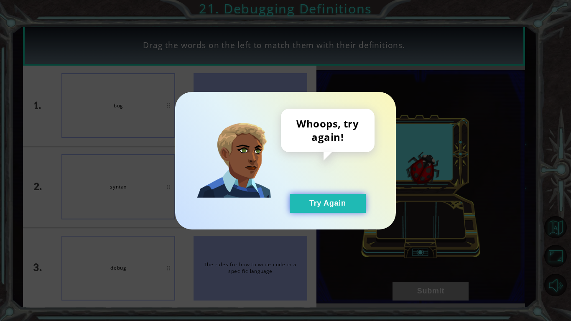
click at [342, 208] on button "Try Again" at bounding box center [328, 203] width 76 height 19
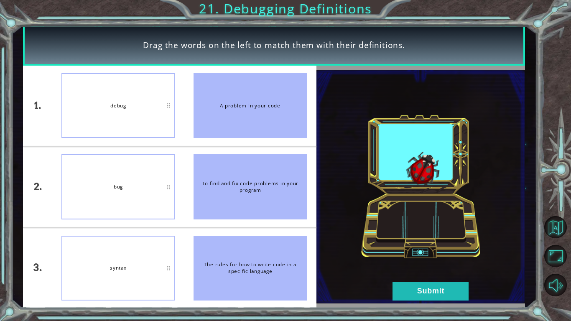
click at [153, 250] on div "syntax" at bounding box center [118, 268] width 114 height 65
click at [399, 250] on button "Submit" at bounding box center [430, 291] width 76 height 19
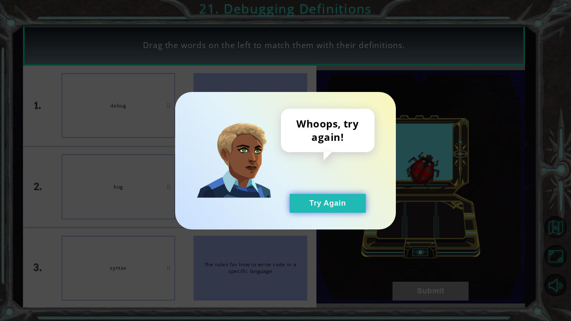
click at [331, 203] on button "Try Again" at bounding box center [328, 203] width 76 height 19
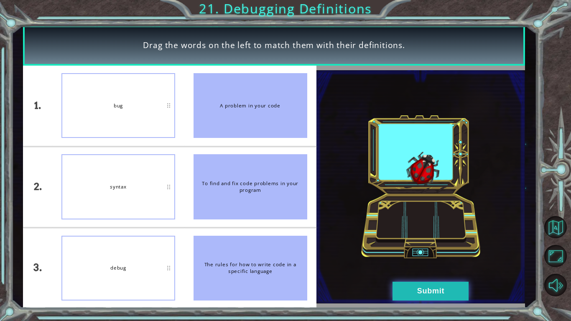
click at [414, 250] on button "Submit" at bounding box center [430, 291] width 76 height 19
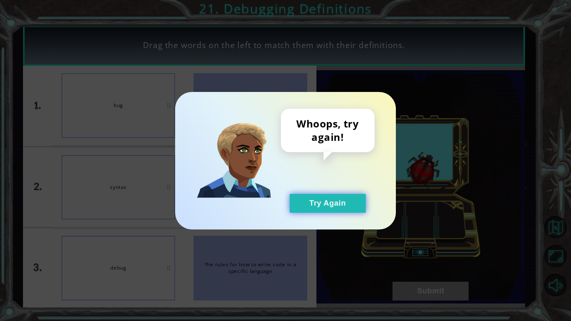
click at [331, 207] on button "Try Again" at bounding box center [328, 203] width 76 height 19
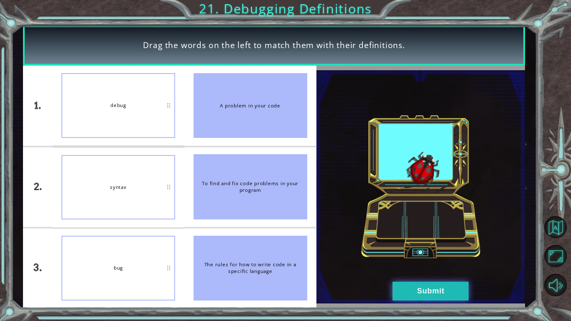
click at [397, 250] on button "Submit" at bounding box center [430, 291] width 76 height 19
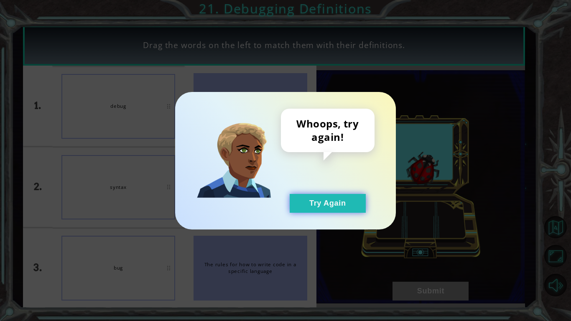
click at [323, 205] on button "Try Again" at bounding box center [328, 203] width 76 height 19
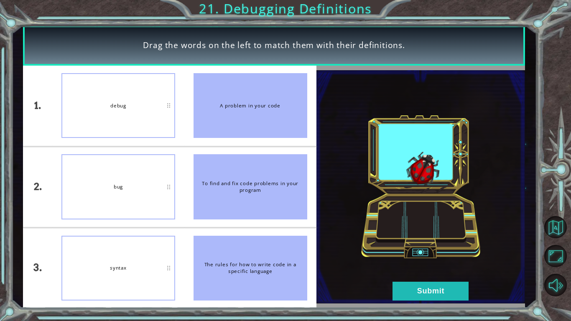
click at [150, 197] on div "bug" at bounding box center [118, 186] width 114 height 65
click at [416, 250] on img at bounding box center [420, 186] width 209 height 233
click at [420, 250] on button "Submit" at bounding box center [430, 291] width 76 height 19
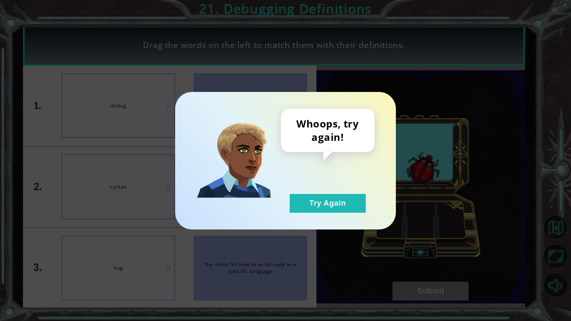
click at [347, 214] on div "Whoops, try again! Try Again" at bounding box center [285, 160] width 221 height 137
click at [346, 208] on button "Try Again" at bounding box center [328, 203] width 76 height 19
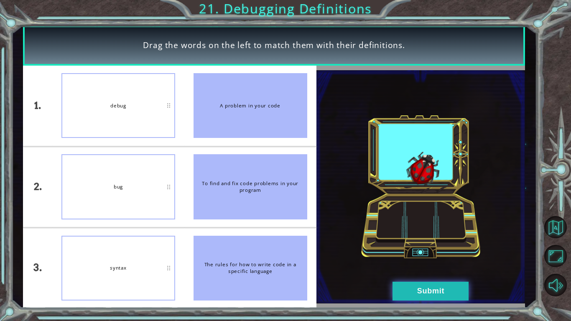
click at [416, 250] on button "Submit" at bounding box center [430, 291] width 76 height 19
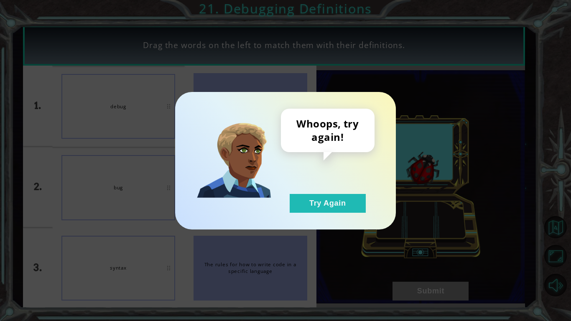
click at [315, 185] on div "Whoops, try again! Try Again" at bounding box center [328, 161] width 94 height 104
click at [322, 200] on button "Try Again" at bounding box center [328, 203] width 76 height 19
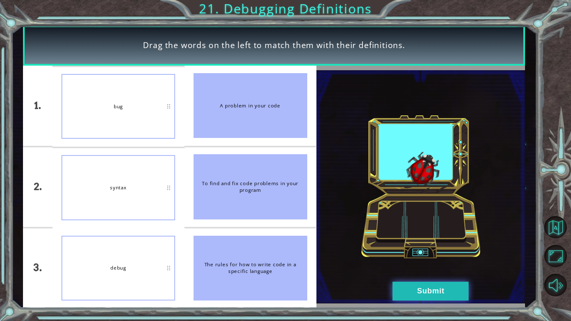
click at [432, 250] on button "Submit" at bounding box center [430, 291] width 76 height 19
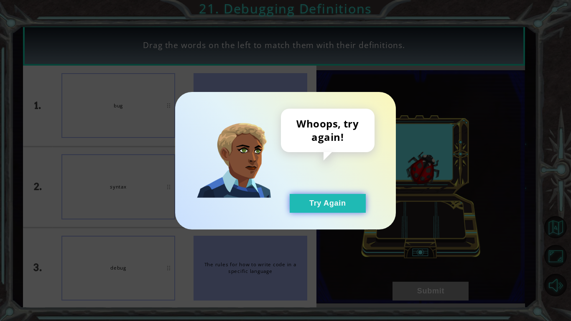
click at [330, 210] on button "Try Again" at bounding box center [328, 203] width 76 height 19
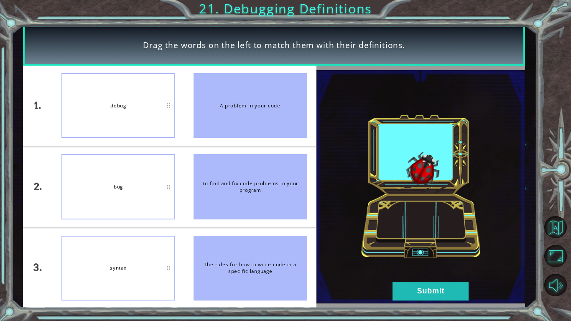
click at [196, 229] on li "The rules for how to write code in a specific language" at bounding box center [250, 268] width 132 height 80
click at [457, 250] on button "Submit" at bounding box center [430, 291] width 76 height 19
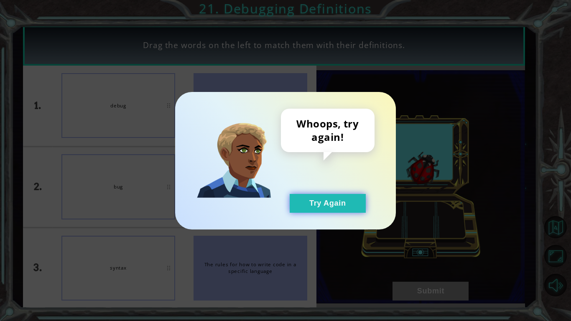
click at [355, 206] on button "Try Again" at bounding box center [328, 203] width 76 height 19
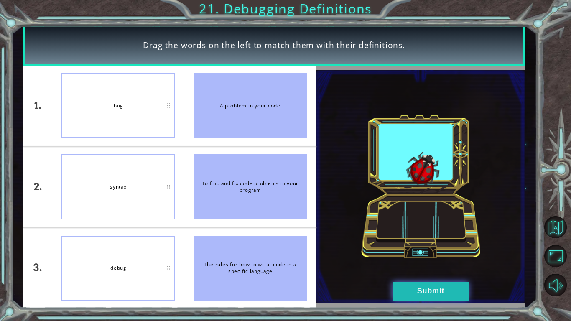
click at [441, 250] on button "Submit" at bounding box center [430, 291] width 76 height 19
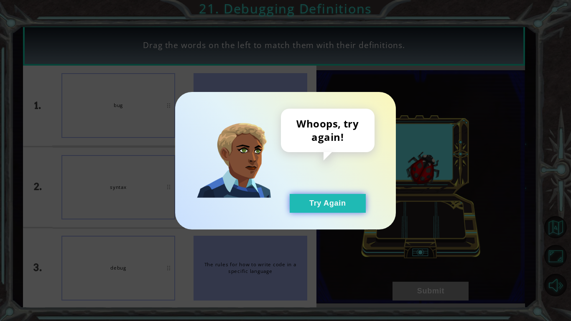
click at [331, 196] on button "Try Again" at bounding box center [328, 203] width 76 height 19
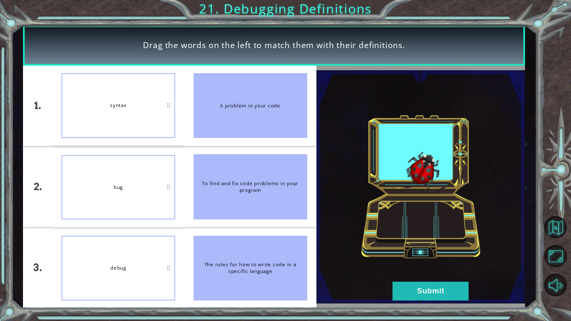
click at [465, 250] on div at bounding box center [420, 187] width 209 height 243
click at [438, 250] on button "Submit" at bounding box center [430, 291] width 76 height 19
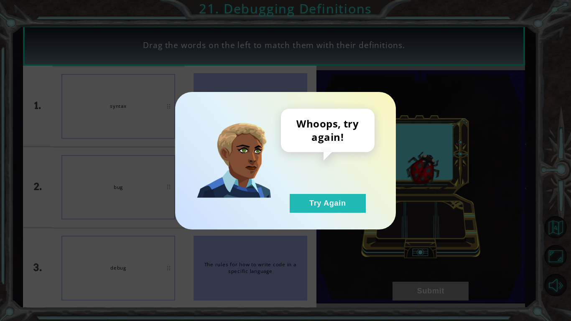
click at [361, 226] on div "Whoops, try again! Try Again" at bounding box center [285, 160] width 221 height 137
click at [358, 219] on div "Whoops, try again! Try Again" at bounding box center [285, 160] width 221 height 137
click at [352, 215] on div "Whoops, try again! Try Again" at bounding box center [285, 160] width 221 height 137
click at [351, 209] on button "Try Again" at bounding box center [328, 203] width 76 height 19
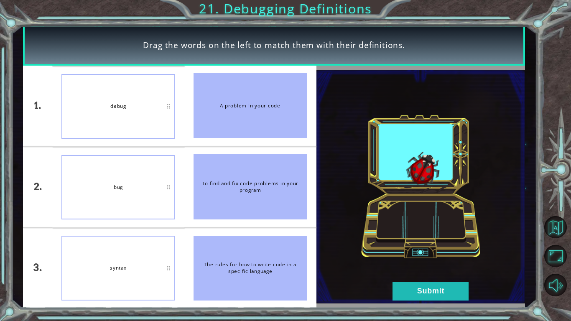
click at [425, 250] on img at bounding box center [420, 186] width 209 height 233
click at [423, 250] on button "Submit" at bounding box center [430, 291] width 76 height 19
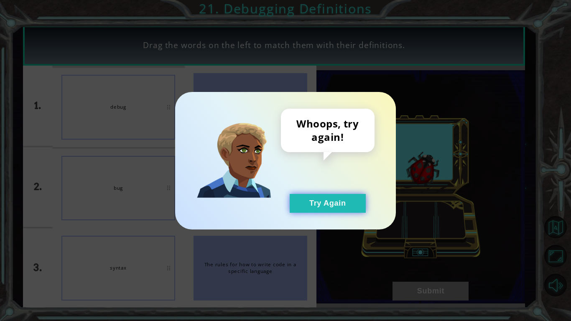
click at [341, 203] on button "Try Again" at bounding box center [328, 203] width 76 height 19
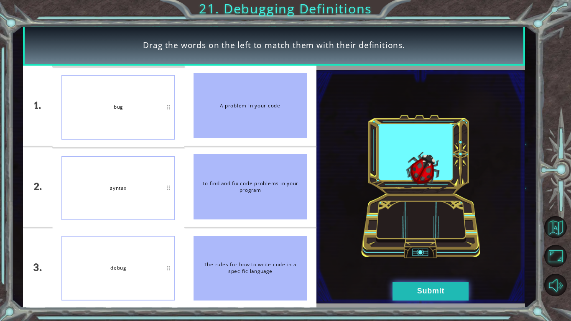
click at [415, 250] on button "Submit" at bounding box center [430, 291] width 76 height 19
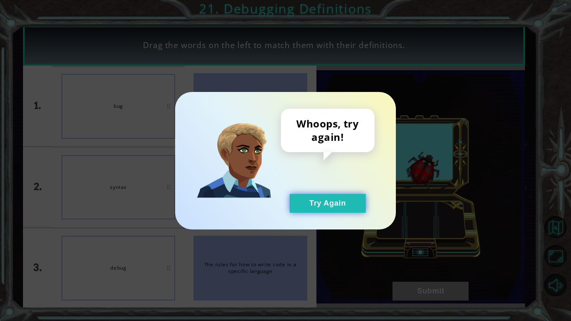
click at [351, 194] on button "Try Again" at bounding box center [328, 203] width 76 height 19
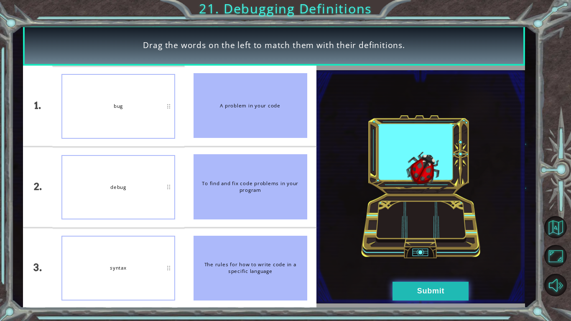
click at [411, 250] on button "Submit" at bounding box center [430, 291] width 76 height 19
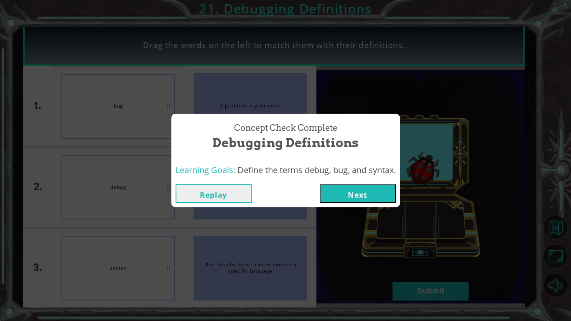
click at [358, 186] on button "Next" at bounding box center [358, 193] width 76 height 19
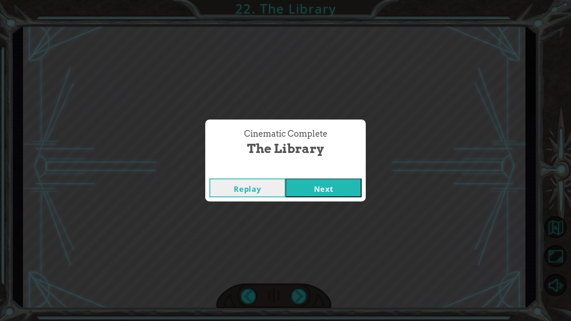
click at [361, 185] on button "Next" at bounding box center [323, 187] width 76 height 19
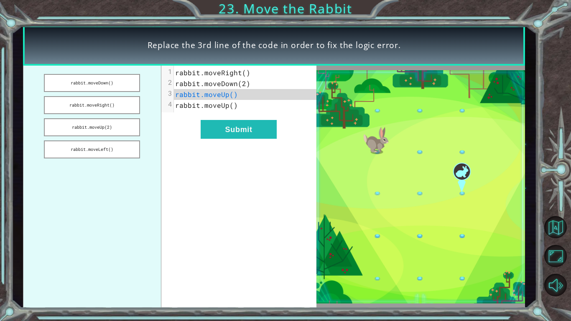
click at [361, 185] on img at bounding box center [420, 186] width 209 height 233
click at [222, 124] on button "Submit" at bounding box center [239, 129] width 76 height 19
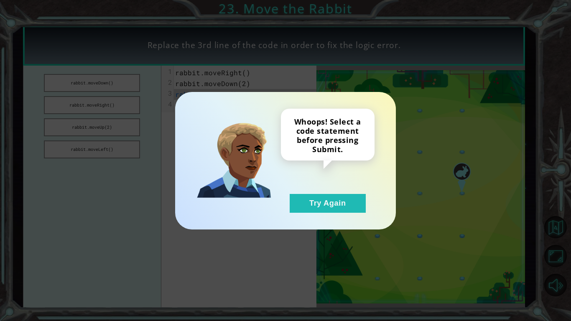
click at [311, 213] on div "Whoops! Select a code statement before pressing Submit. Try Again" at bounding box center [285, 160] width 221 height 137
click at [290, 172] on div "Whoops! Select a code statement before pressing Submit. Try Again" at bounding box center [328, 161] width 94 height 104
click at [309, 212] on button "Try Again" at bounding box center [328, 203] width 76 height 19
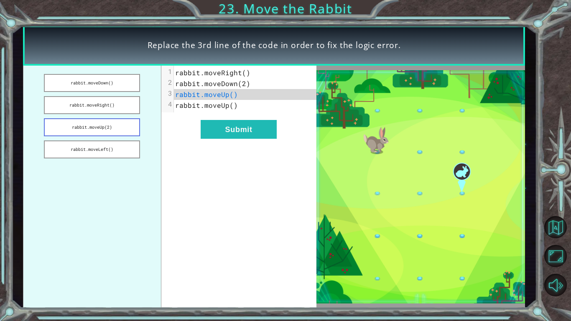
click at [124, 130] on button "rabbit.moveUp(2)" at bounding box center [92, 127] width 96 height 18
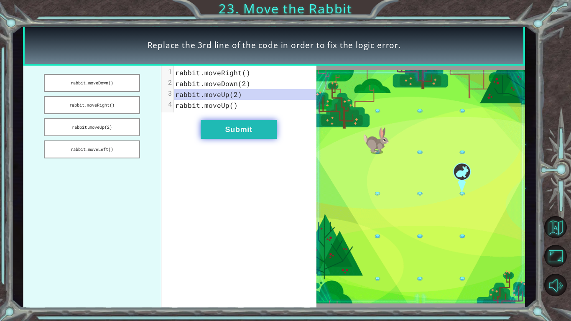
click at [242, 136] on button "Submit" at bounding box center [239, 129] width 76 height 19
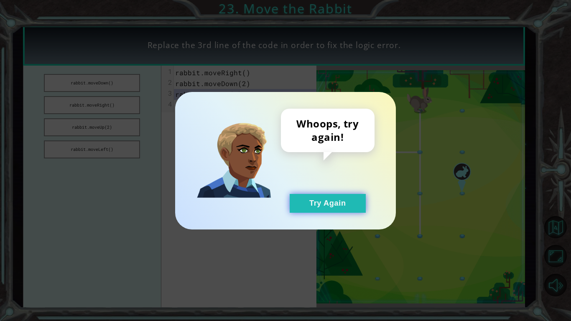
click at [323, 211] on button "Try Again" at bounding box center [328, 203] width 76 height 19
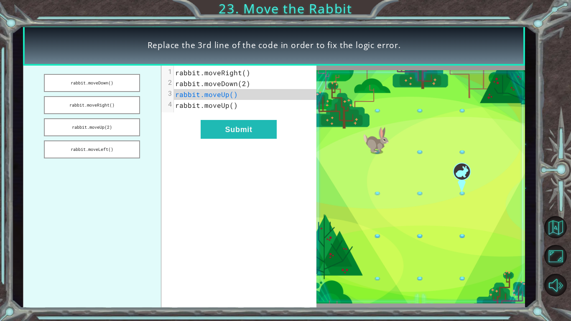
click at [138, 91] on ul "rabbit.moveDown() rabbit.moveRight() rabbit.moveUp(2) rabbit.moveLeft()" at bounding box center [92, 187] width 138 height 243
click at [135, 86] on button "rabbit.moveDown()" at bounding box center [92, 83] width 96 height 18
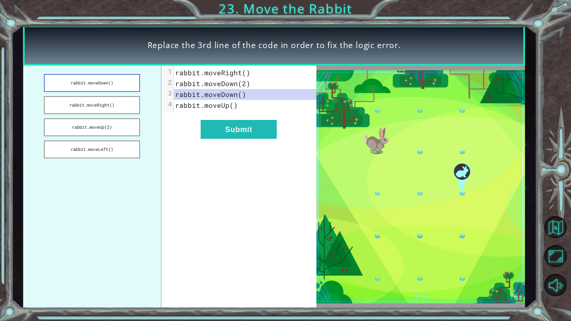
click at [122, 75] on button "rabbit.moveDown()" at bounding box center [92, 83] width 96 height 18
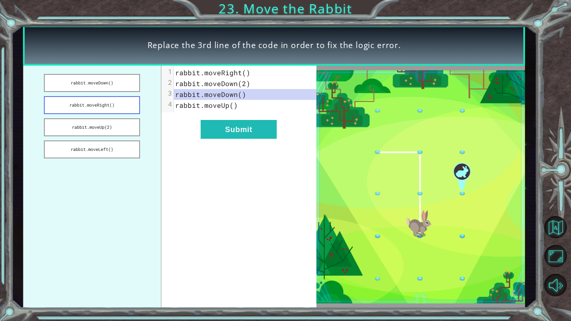
click at [133, 109] on button "rabbit.moveRight()" at bounding box center [92, 105] width 96 height 18
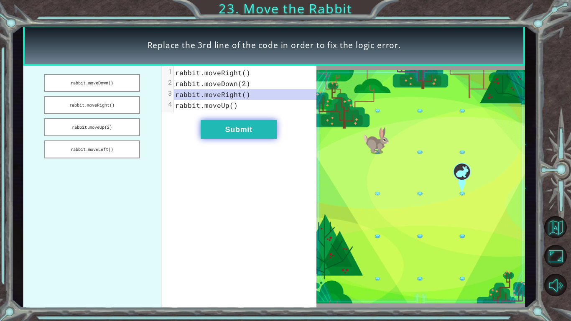
click at [222, 135] on button "Submit" at bounding box center [239, 129] width 76 height 19
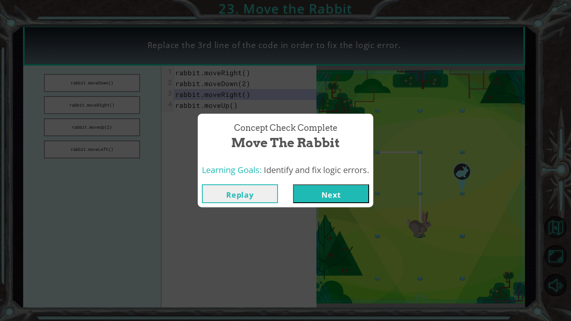
click at [338, 206] on div "Replay Next" at bounding box center [285, 193] width 175 height 27
click at [331, 202] on button "Next" at bounding box center [331, 193] width 76 height 19
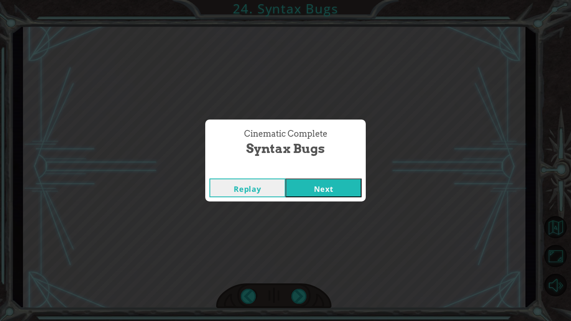
click at [328, 191] on button "Next" at bounding box center [323, 187] width 76 height 19
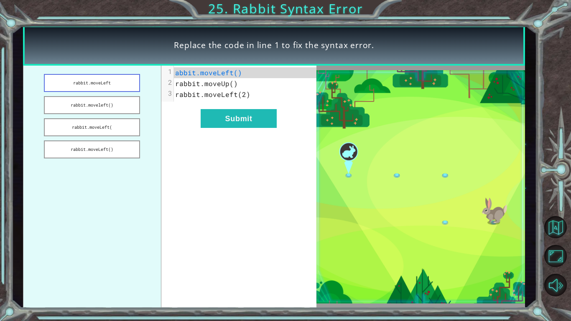
click at [128, 82] on button "rabbit.moveLeft" at bounding box center [92, 83] width 96 height 18
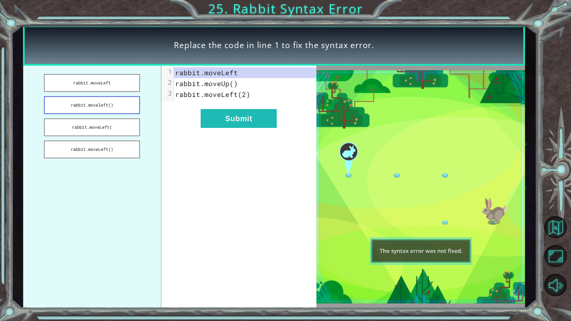
click at [124, 110] on button "rabbit.moveleft()" at bounding box center [92, 105] width 96 height 18
click at [125, 132] on button "rabbit.moveLeft(" at bounding box center [92, 127] width 96 height 18
click at [128, 140] on ul "rabbit.moveLeft rabbit.moveleft() rabbit.moveLeft( rabbit.moveLeft()" at bounding box center [92, 187] width 138 height 243
click at [134, 153] on button "rabbit.moveLeft()" at bounding box center [92, 149] width 96 height 18
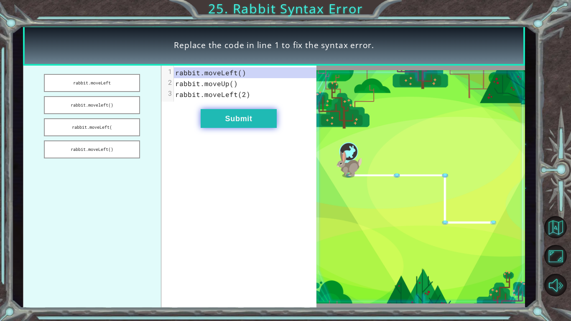
click at [265, 123] on button "Submit" at bounding box center [239, 118] width 76 height 19
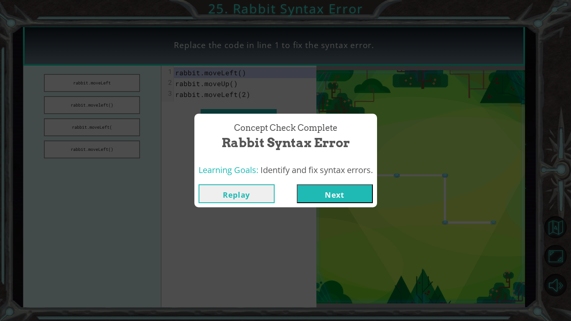
click at [319, 189] on button "Next" at bounding box center [335, 193] width 76 height 19
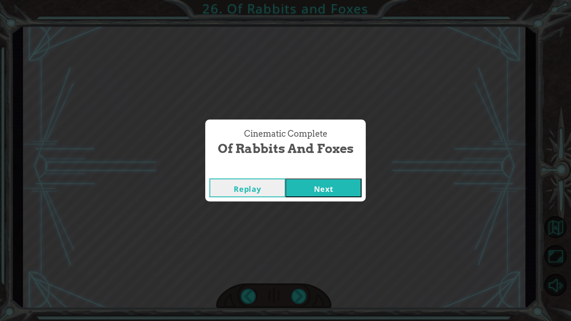
click at [353, 197] on button "Next" at bounding box center [323, 187] width 76 height 19
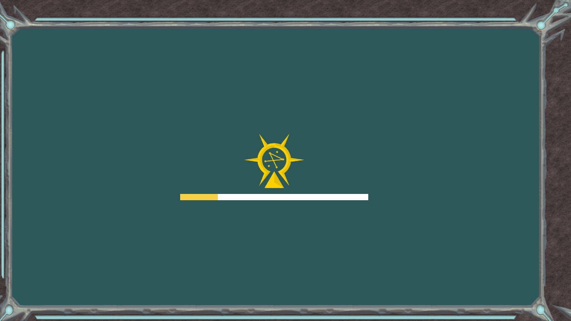
click at [349, 193] on div at bounding box center [274, 167] width 188 height 67
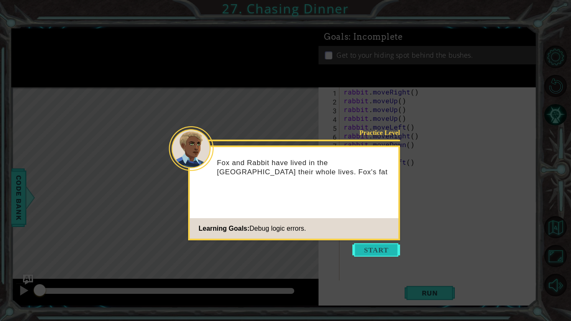
click at [359, 243] on button "Start" at bounding box center [376, 249] width 48 height 13
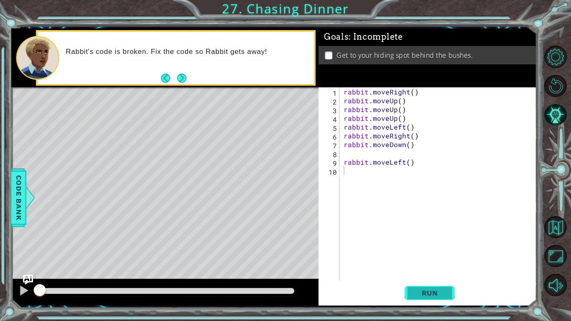
click at [435, 250] on button "Run" at bounding box center [429, 293] width 50 height 22
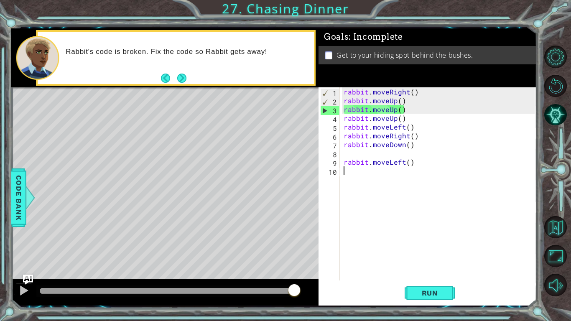
click at [404, 102] on div "rabbit . moveRight ( ) rabbit . moveUp ( ) rabbit . moveUp ( ) rabbit . moveUp …" at bounding box center [440, 192] width 197 height 211
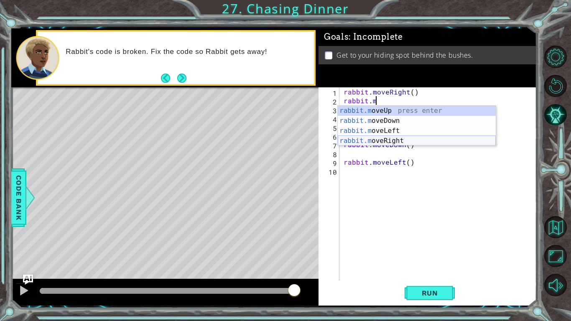
click at [401, 138] on div "rabbit.m oveUp press enter rabbit.m oveDown press enter rabbit.m oveLeft press …" at bounding box center [417, 136] width 158 height 60
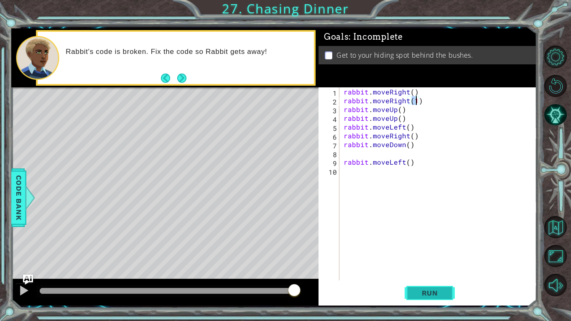
click at [432, 250] on span "Run" at bounding box center [429, 293] width 33 height 8
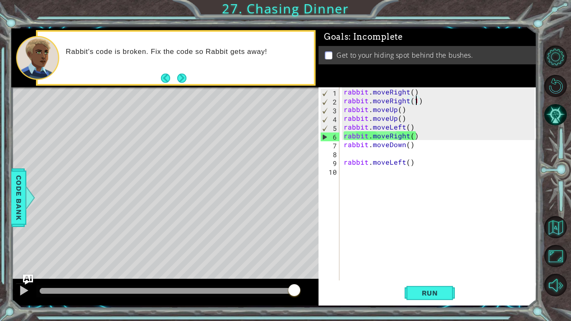
click at [409, 137] on div "rabbit . moveRight ( ) rabbit . moveRight ( 1 ) rabbit . moveUp ( ) rabbit . mo…" at bounding box center [440, 192] width 197 height 211
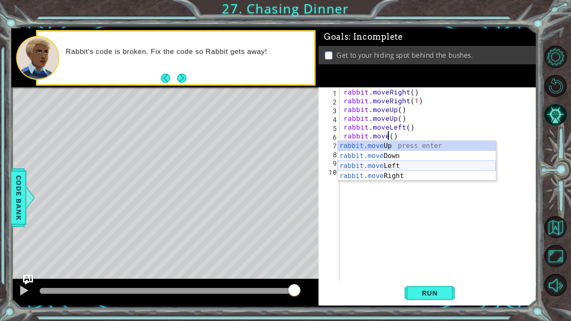
click at [403, 165] on div "rabbit.move Up press enter rabbit.move Down press enter rabbit.move Left press …" at bounding box center [417, 171] width 158 height 60
type textarea "rabbit.moveLeft(1)"
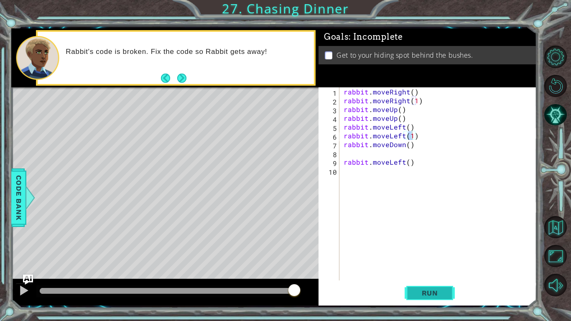
click at [428, 250] on span "Run" at bounding box center [429, 293] width 33 height 8
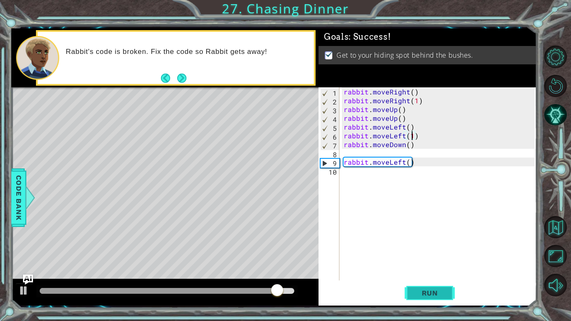
click at [431, 250] on span "Run" at bounding box center [429, 293] width 33 height 8
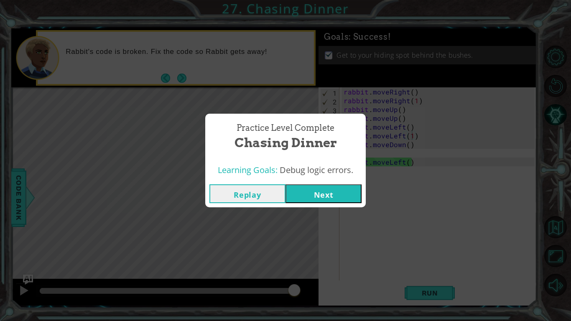
click at [310, 193] on button "Next" at bounding box center [323, 193] width 76 height 19
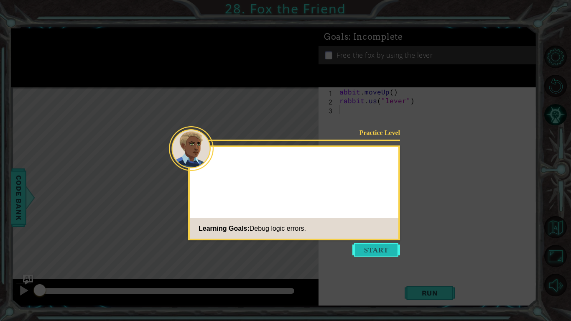
click at [368, 248] on button "Start" at bounding box center [376, 249] width 48 height 13
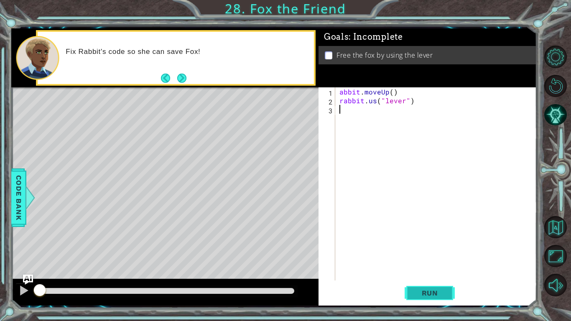
click at [441, 250] on span "Run" at bounding box center [429, 293] width 33 height 8
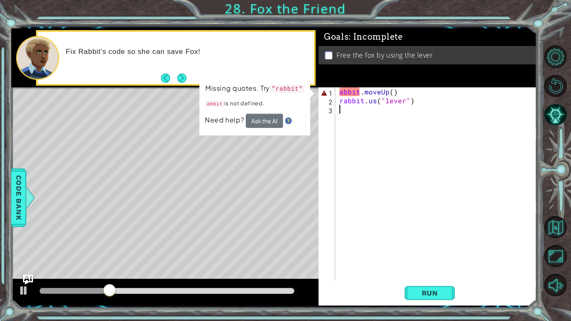
click at [346, 92] on div "abbit . moveUp ( ) rabbit . us ( "lever" )" at bounding box center [438, 192] width 201 height 211
click at [344, 93] on div "abbit . moveUp ( ) rabbit . us ( "lever" )" at bounding box center [438, 192] width 201 height 211
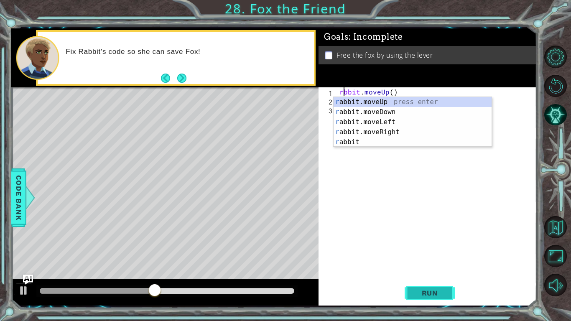
click at [412, 250] on button "Run" at bounding box center [429, 293] width 50 height 22
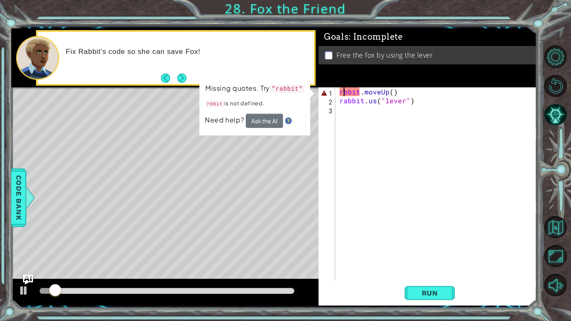
scroll to position [0, 0]
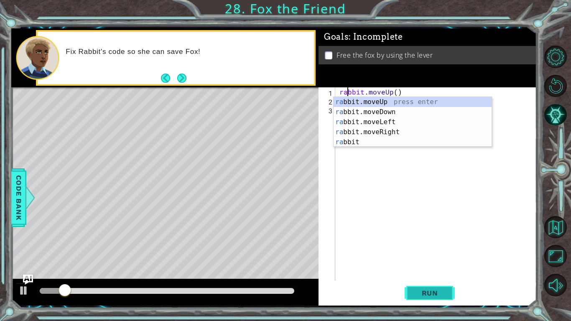
click at [420, 250] on span "Run" at bounding box center [429, 293] width 33 height 8
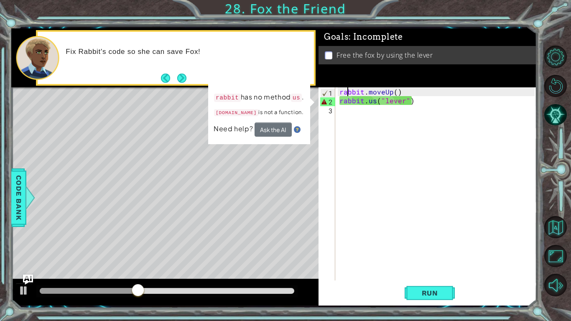
click at [374, 102] on div "rabbit . moveUp ( ) rabbit . us ( "lever" )" at bounding box center [438, 192] width 201 height 211
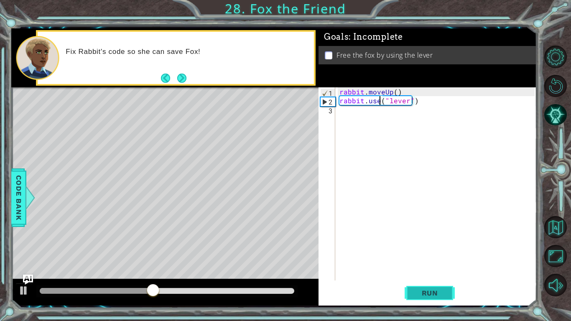
type textarea "rabbit.use("lever")"
click at [423, 250] on button "Run" at bounding box center [429, 293] width 50 height 22
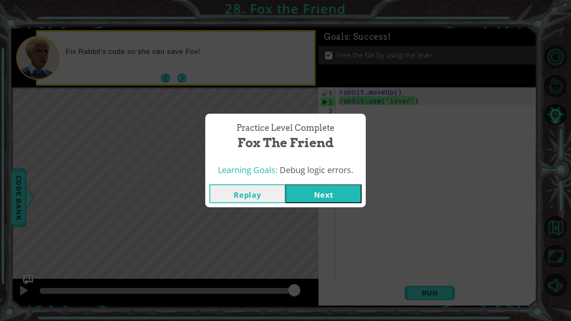
click at [321, 195] on button "Next" at bounding box center [323, 193] width 76 height 19
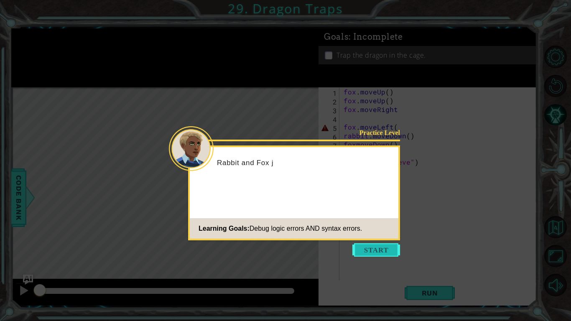
click at [386, 247] on button "Start" at bounding box center [376, 249] width 48 height 13
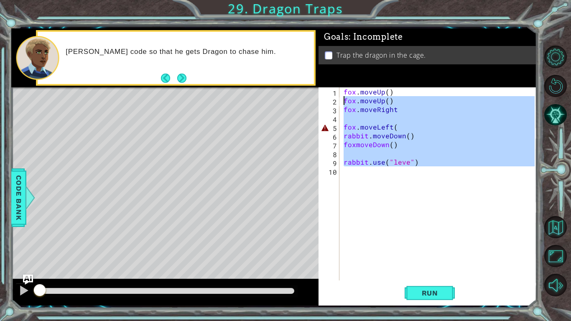
drag, startPoint x: 419, startPoint y: 168, endPoint x: 334, endPoint y: 104, distance: 106.7
click at [334, 104] on div "1 2 3 4 5 6 7 8 9 10 fox . moveUp ( ) fox . moveUp ( ) fox . moveRight fox . mo…" at bounding box center [426, 183] width 216 height 193
type textarea "fox.moveUp() fox.moveRight"
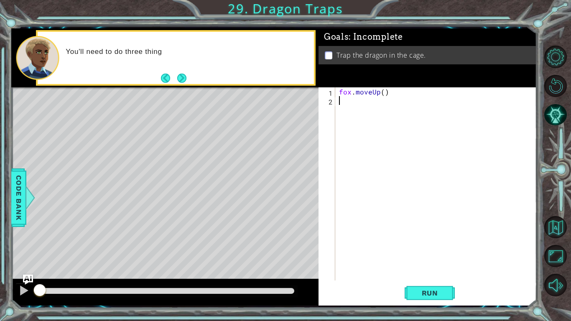
click at [381, 96] on div "fox . moveUp ( )" at bounding box center [437, 192] width 201 height 211
type textarea "fox.moveUp()"
click at [387, 97] on div "fox . moveUp ( )" at bounding box center [437, 192] width 201 height 211
click at [385, 96] on div "fox . moveUp ( )" at bounding box center [437, 192] width 201 height 211
type textarea "fox.moveUp(2)"
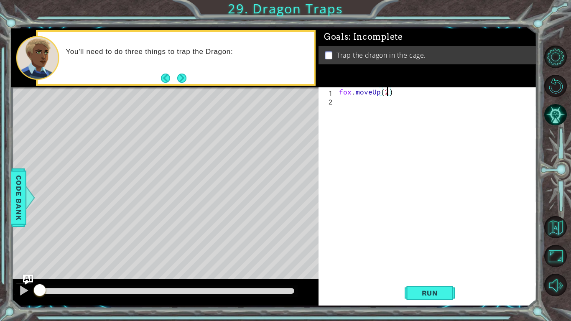
scroll to position [0, 3]
click at [394, 102] on div "fox . moveUp ( 2 )" at bounding box center [437, 192] width 201 height 211
type textarea "fox.moveRight()"
click at [429, 250] on span "Run" at bounding box center [429, 293] width 33 height 8
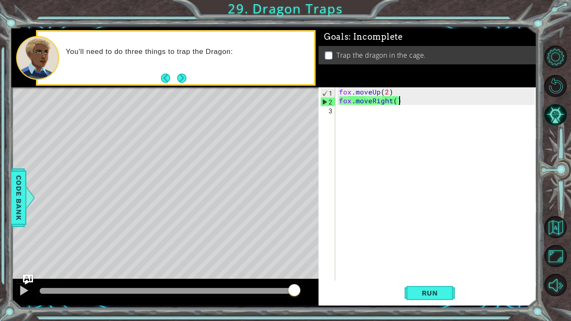
click at [362, 116] on div "fox . moveUp ( 2 ) fox . moveRight ( )" at bounding box center [437, 192] width 201 height 211
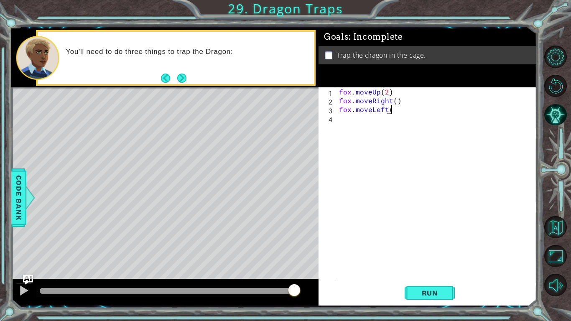
scroll to position [0, 3]
type textarea "fox.moveLeft()"
click at [430, 250] on span "Run" at bounding box center [429, 293] width 33 height 8
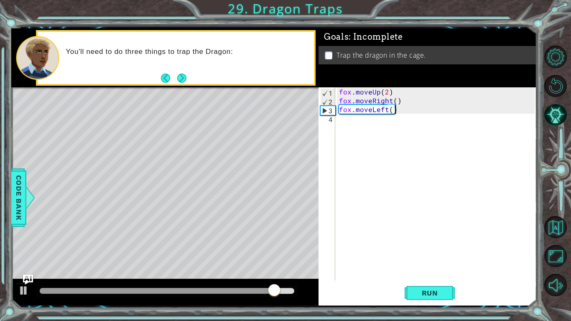
click at [387, 124] on div "fox . moveUp ( 2 ) fox . moveRight ( ) fox . moveLeft ( )" at bounding box center [437, 192] width 201 height 211
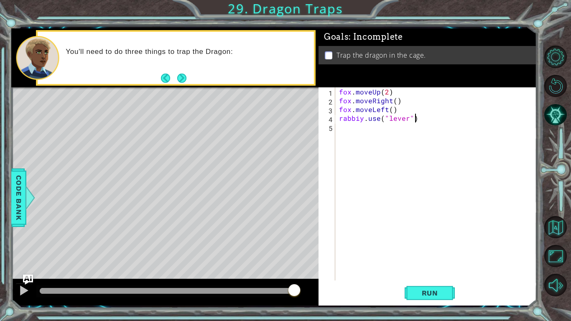
scroll to position [0, 4]
click at [416, 250] on button "Run" at bounding box center [429, 293] width 50 height 22
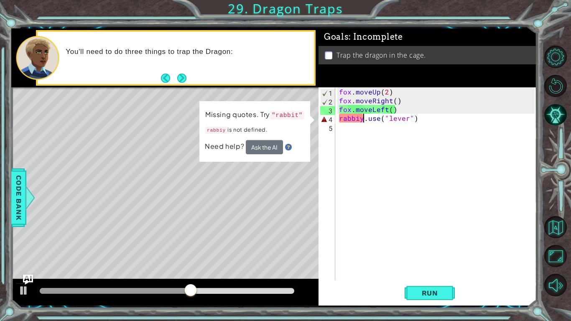
click at [363, 118] on div "fox . moveUp ( 2 ) fox . moveRight ( ) fox . moveLeft ( ) rabbiy . use ( "lever…" at bounding box center [437, 192] width 201 height 211
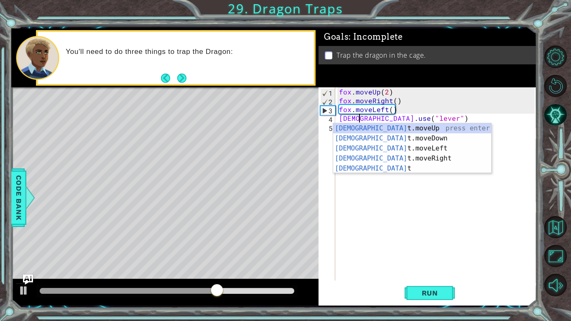
scroll to position [0, 1]
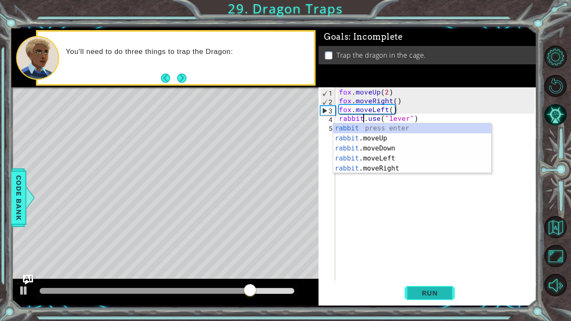
type textarea "rabbit.use("lever")"
click at [439, 250] on button "Run" at bounding box center [429, 293] width 50 height 22
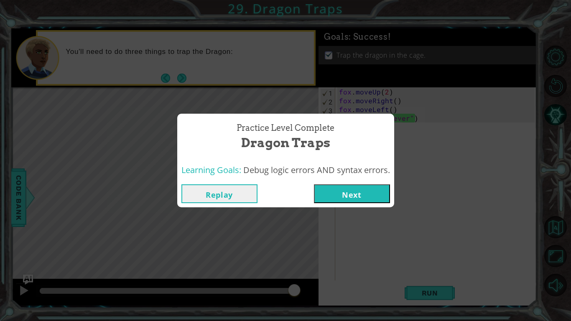
click at [224, 188] on button "Replay" at bounding box center [219, 193] width 76 height 19
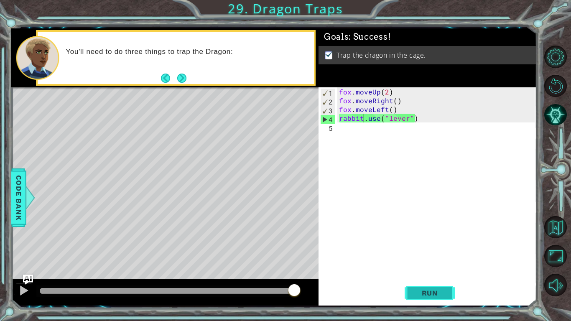
click at [430, 250] on button "Run" at bounding box center [429, 293] width 50 height 22
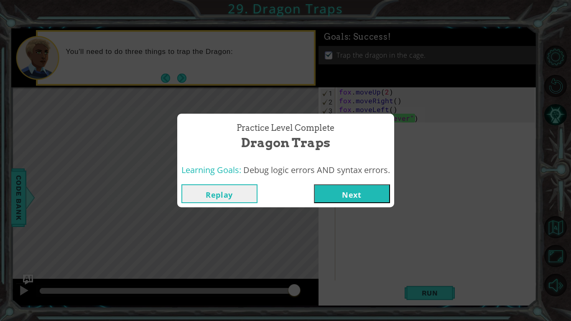
click at [367, 193] on button "Next" at bounding box center [352, 193] width 76 height 19
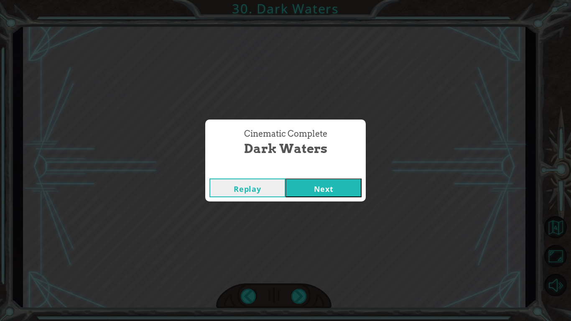
click at [296, 190] on button "Next" at bounding box center [323, 187] width 76 height 19
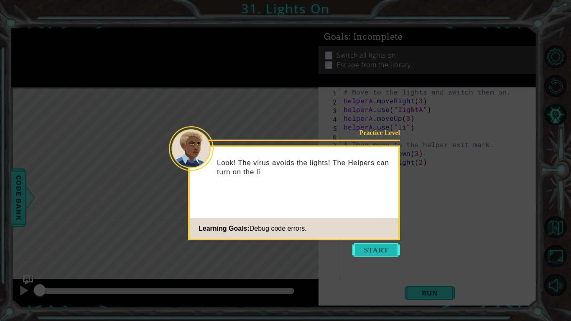
click at [390, 244] on button "Start" at bounding box center [376, 249] width 48 height 13
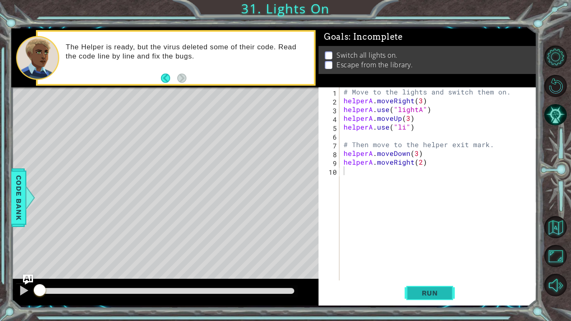
click at [424, 250] on span "Run" at bounding box center [429, 293] width 33 height 8
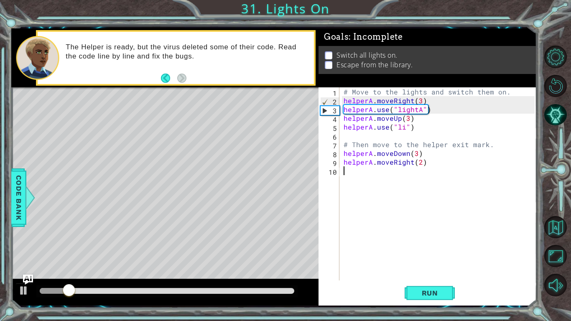
click at [403, 130] on div "# Move to the lights and switch them on. helperA . moveRight ( 3 ) helperA . us…" at bounding box center [440, 192] width 197 height 211
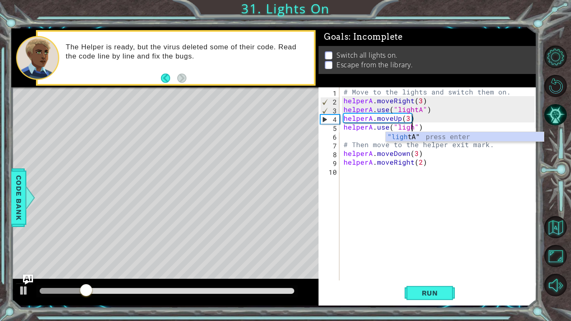
scroll to position [0, 4]
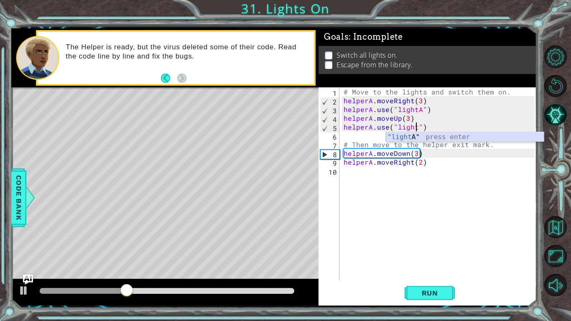
click at [412, 134] on div ""light A" press enter" at bounding box center [465, 147] width 158 height 30
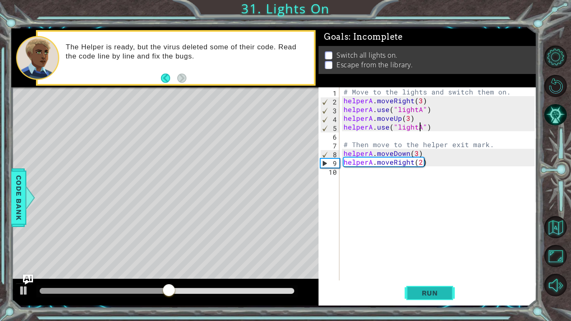
click at [436, 250] on span "Run" at bounding box center [429, 293] width 33 height 8
click at [434, 250] on span "Run" at bounding box center [429, 293] width 33 height 8
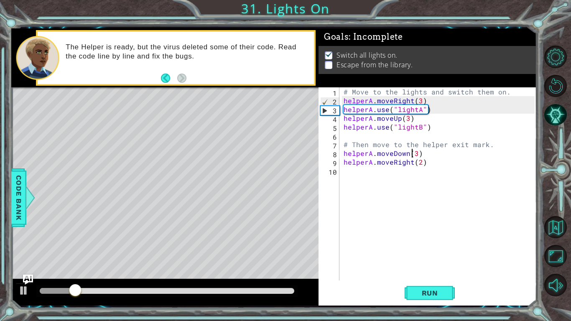
click at [413, 152] on div "# Move to the lights and switch them on. helperA . moveRight ( 3 ) helperA . us…" at bounding box center [440, 192] width 197 height 211
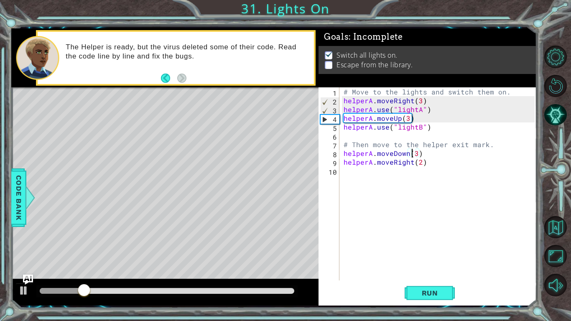
click at [416, 158] on div "# Move to the lights and switch them on. helperA . moveRight ( 3 ) helperA . us…" at bounding box center [440, 192] width 197 height 211
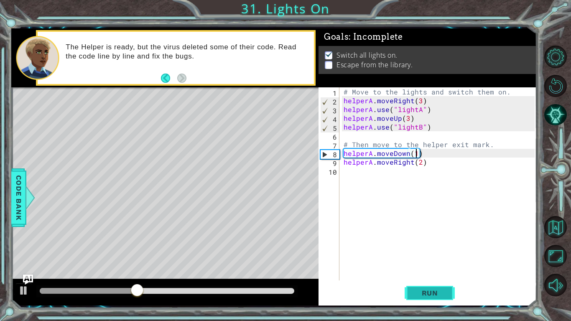
type textarea "helperA.moveDown(1)"
click at [425, 250] on button "Run" at bounding box center [429, 293] width 50 height 22
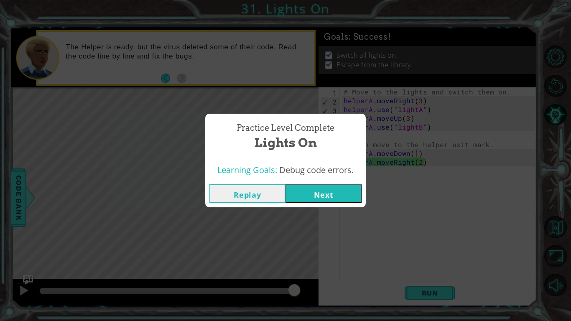
click at [344, 202] on button "Next" at bounding box center [323, 193] width 76 height 19
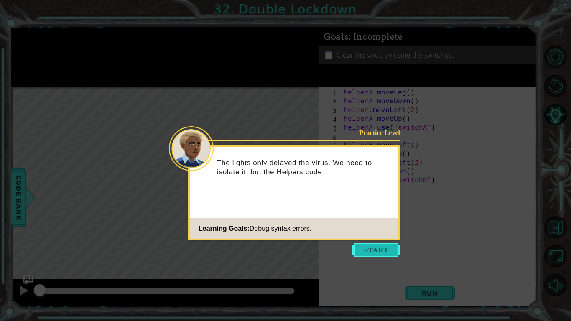
click at [367, 245] on button "Start" at bounding box center [376, 249] width 48 height 13
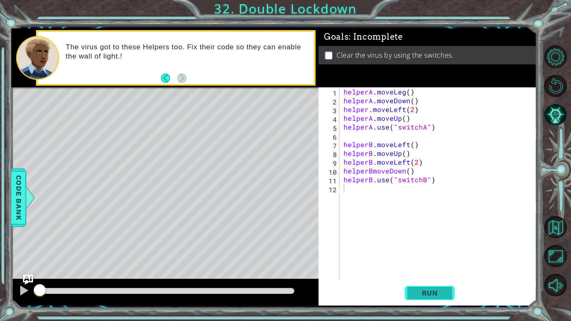
click at [427, 250] on span "Run" at bounding box center [429, 293] width 33 height 8
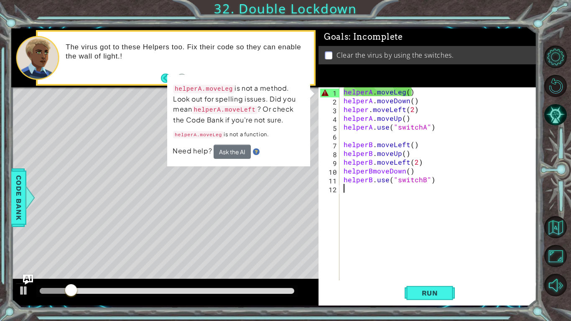
click at [404, 92] on div "helperA . moveLeg ( ) helperA . moveDown ( ) helper . moveLeft ( 2 ) helperA . …" at bounding box center [440, 192] width 197 height 211
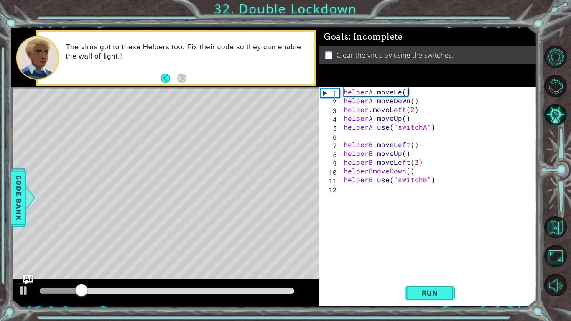
scroll to position [0, 4]
click at [423, 250] on span "Run" at bounding box center [429, 293] width 33 height 8
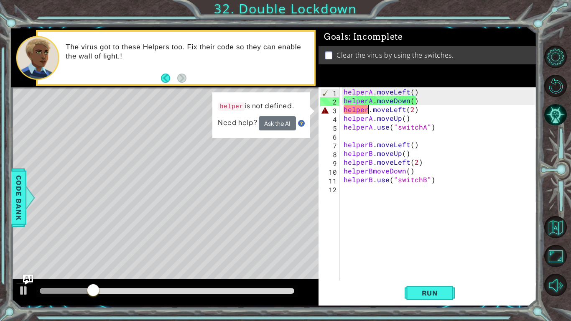
click at [369, 109] on div "helperA . moveLeft ( ) helperA . moveDown ( ) helper . moveLeft ( 2 ) helperA .…" at bounding box center [440, 192] width 197 height 211
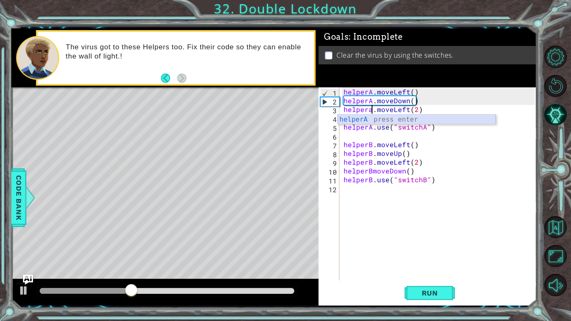
click at [383, 119] on div "helperA press enter" at bounding box center [417, 129] width 158 height 30
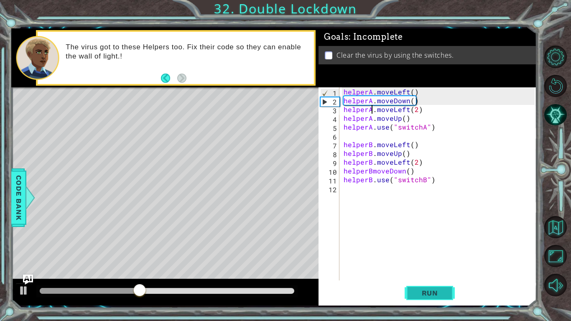
click at [418, 250] on span "Run" at bounding box center [429, 293] width 33 height 8
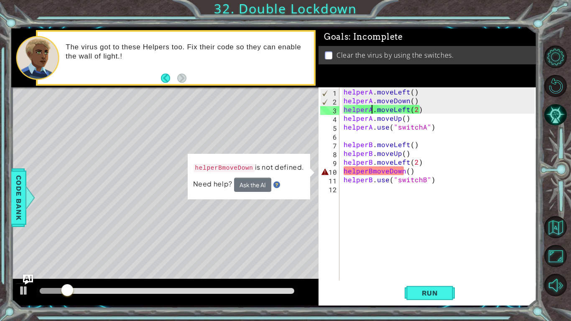
click at [372, 173] on div "helperA . moveLeft ( ) helperA . moveDown ( ) helperA . moveLeft ( 2 ) helperA …" at bounding box center [440, 192] width 197 height 211
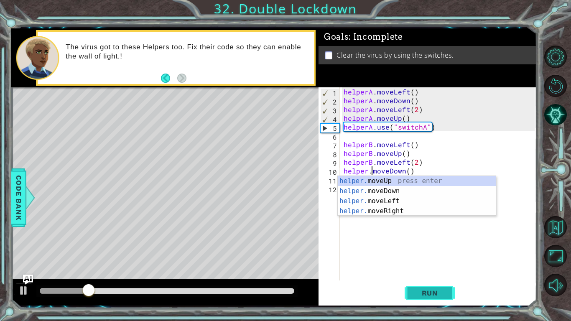
click at [421, 250] on button "Run" at bounding box center [429, 293] width 50 height 22
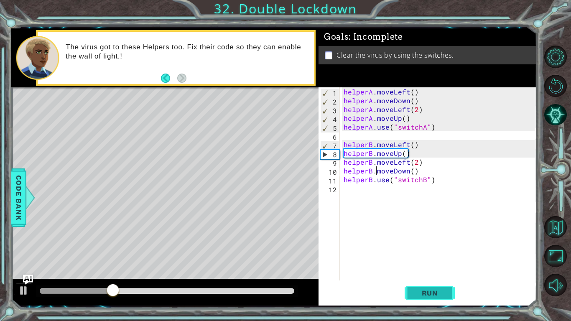
type textarea "helperB.moveDown()"
click at [437, 250] on span "Run" at bounding box center [429, 293] width 33 height 8
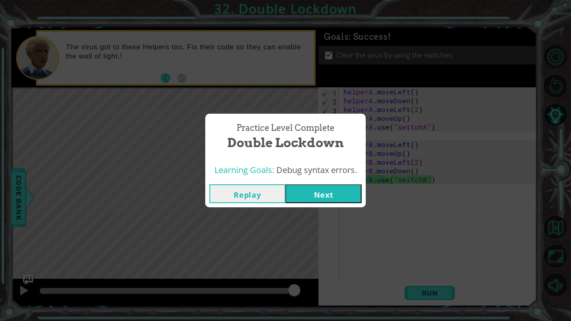
click at [325, 185] on button "Next" at bounding box center [323, 193] width 76 height 19
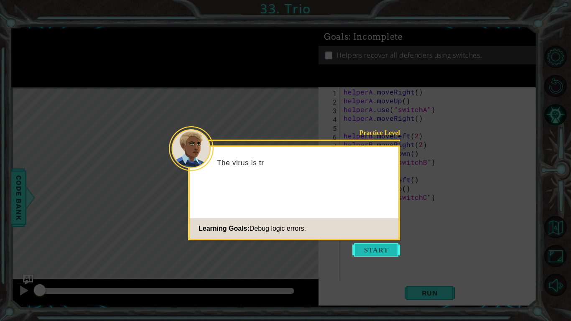
click at [367, 246] on button "Start" at bounding box center [376, 249] width 48 height 13
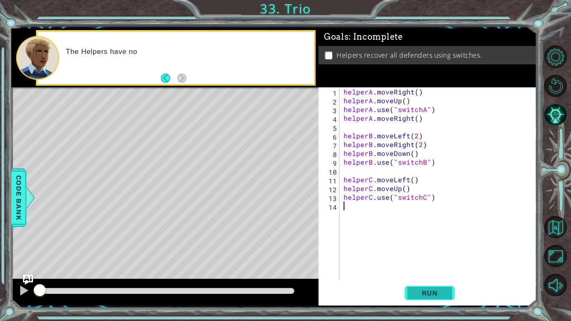
click at [417, 250] on span "Run" at bounding box center [429, 293] width 33 height 8
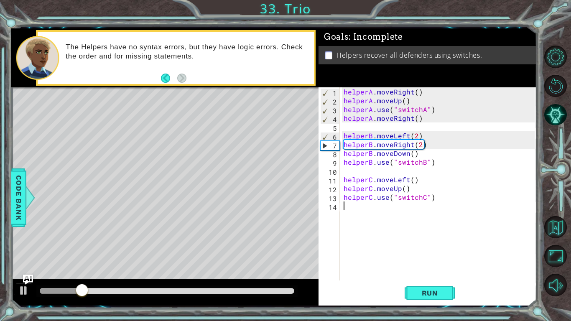
click at [404, 102] on div "helperA . moveRight ( ) helperA . moveUp ( ) helperA . use ( "switchA" ) helper…" at bounding box center [440, 192] width 197 height 211
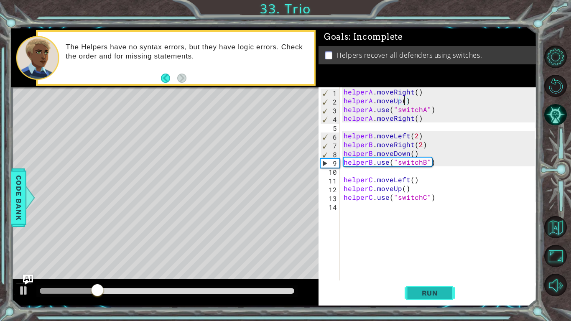
click at [440, 250] on span "Run" at bounding box center [429, 293] width 33 height 8
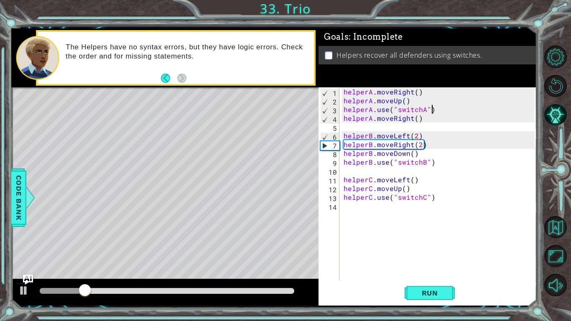
click at [435, 109] on div "helperA . moveRight ( ) helperA . moveUp ( ) helperA . use ( "switchA" ) helper…" at bounding box center [440, 192] width 197 height 211
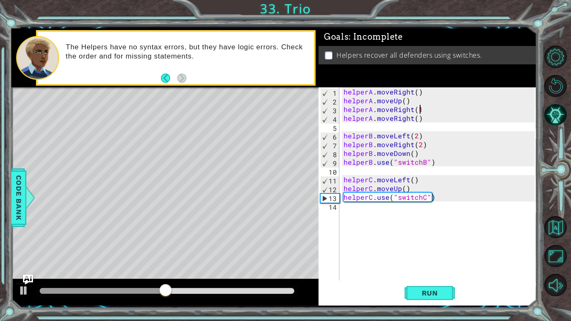
scroll to position [0, 5]
click at [437, 250] on button "Run" at bounding box center [429, 293] width 50 height 22
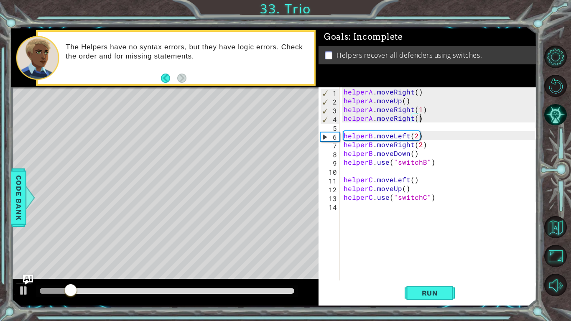
click at [422, 117] on div "helperA . moveRight ( ) helperA . moveUp ( ) helperA . moveRight ( 1 ) helperA …" at bounding box center [440, 192] width 197 height 211
click at [424, 113] on div "helperA . moveRight ( ) helperA . moveUp ( ) helperA . moveRight ( 1 ) helperA …" at bounding box center [440, 192] width 197 height 211
type textarea "helperA.moveRight(1)"
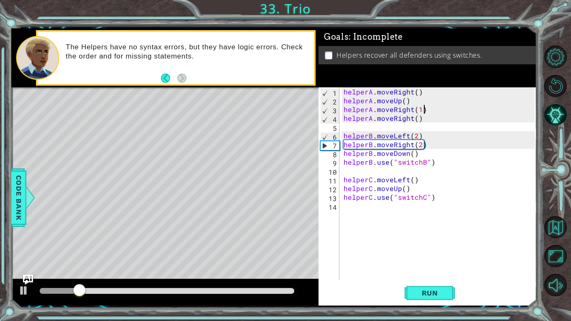
scroll to position [0, 0]
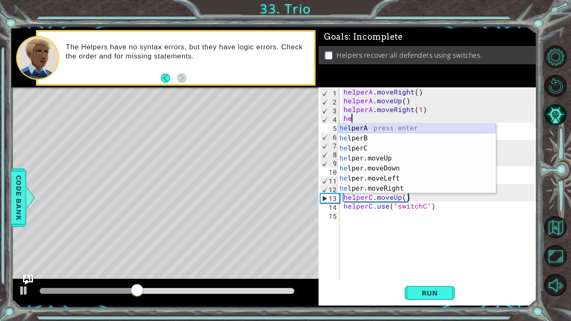
click at [424, 125] on div "he lperA press enter he lperB press enter he lperC press enter he lper.moveUp p…" at bounding box center [417, 168] width 158 height 90
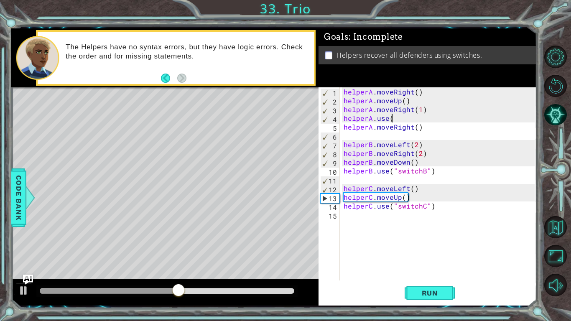
scroll to position [0, 3]
click at [450, 250] on button "Run" at bounding box center [429, 293] width 50 height 22
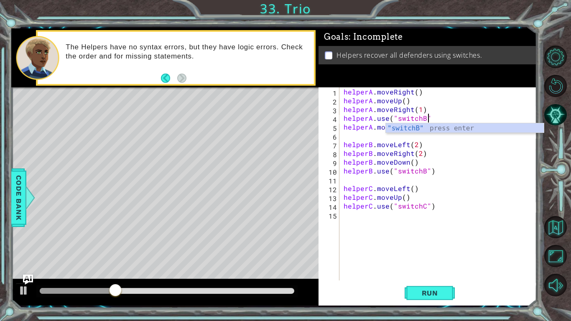
scroll to position [0, 5]
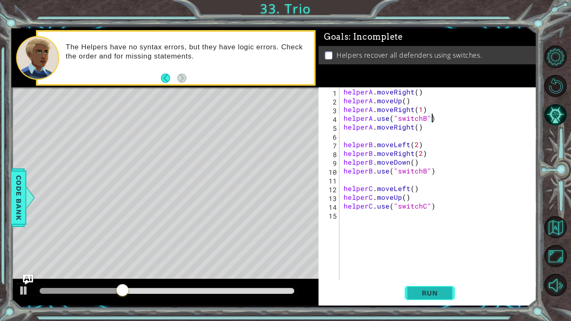
click at [409, 250] on button "Run" at bounding box center [429, 293] width 50 height 22
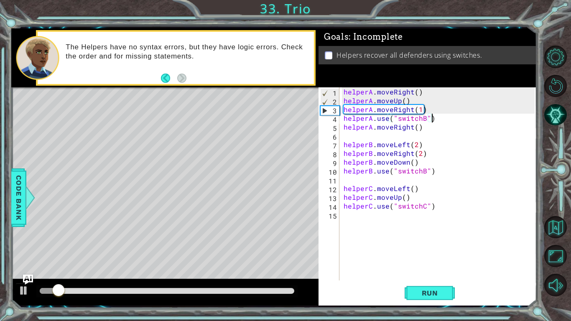
click at [422, 122] on div "helperA . moveRight ( ) helperA . moveUp ( ) helperA . moveRight ( 1 ) helperA …" at bounding box center [440, 192] width 197 height 211
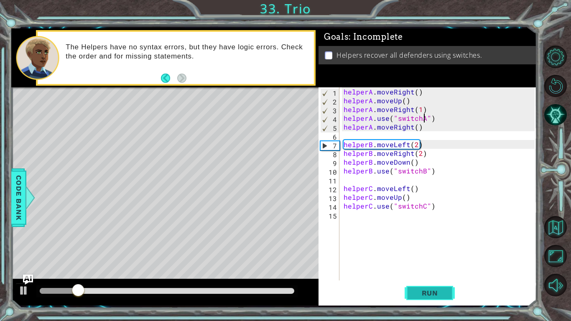
click at [430, 250] on span "Run" at bounding box center [429, 293] width 33 height 8
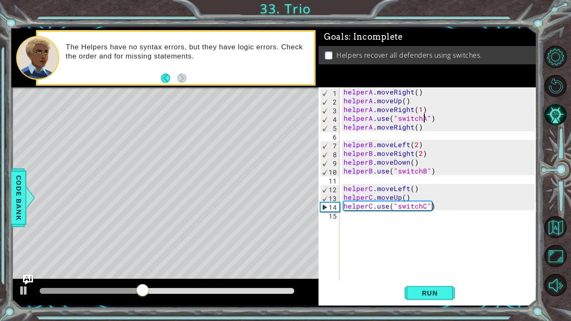
click at [417, 199] on div "helperA . moveRight ( ) helperA . moveUp ( ) helperA . moveRight ( 1 ) helperA …" at bounding box center [440, 192] width 197 height 211
type textarea "helperC.moveUp()"
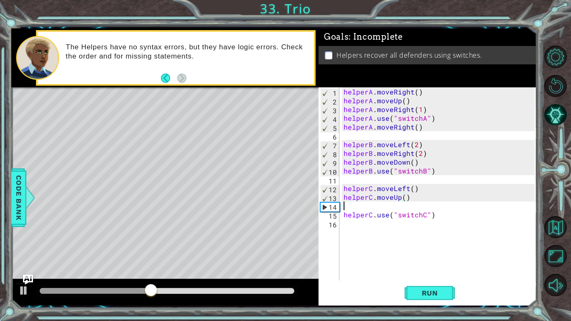
scroll to position [0, 0]
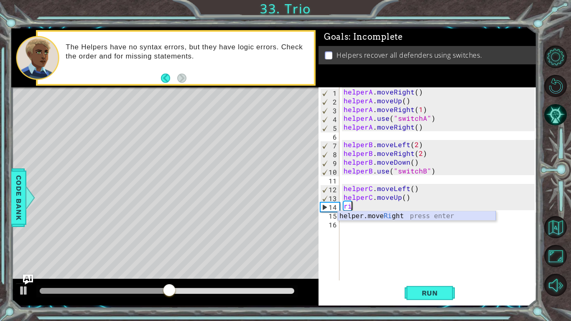
click at [407, 218] on div "helper.move Ri ght press enter" at bounding box center [417, 226] width 158 height 30
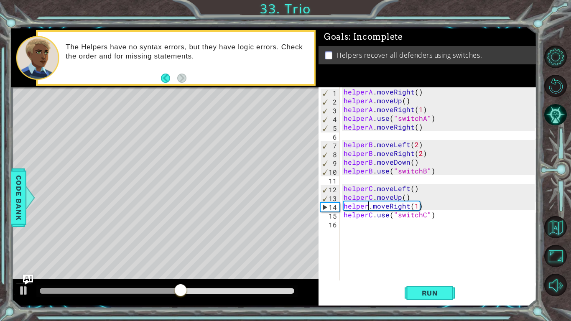
click at [367, 206] on div "helperA . moveRight ( ) helperA . moveUp ( ) helperA . moveRight ( 1 ) helperA …" at bounding box center [440, 192] width 197 height 211
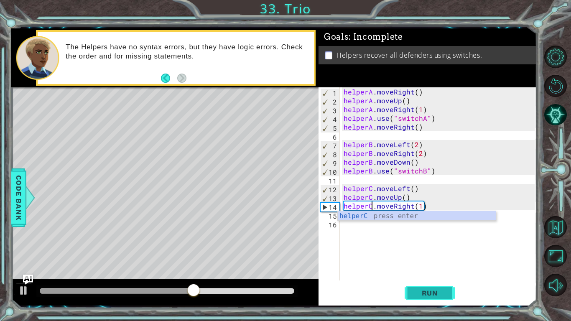
click at [442, 250] on span "Run" at bounding box center [429, 293] width 33 height 8
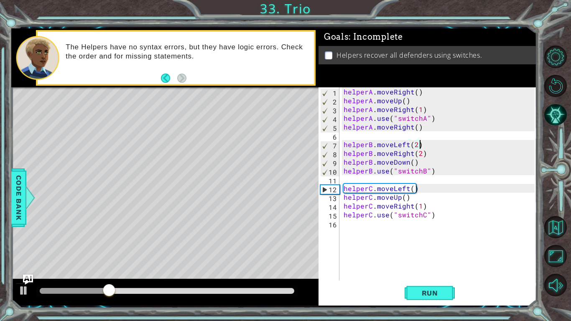
click at [439, 146] on div "helperA . moveRight ( ) helperA . moveUp ( ) helperA . moveRight ( 1 ) helperA …" at bounding box center [440, 192] width 197 height 211
type textarea "helperB.moveLeft(2)"
click at [440, 147] on div "helperA . moveRight ( ) helperA . moveUp ( ) helperA . moveRight ( 1 ) helperA …" at bounding box center [440, 192] width 197 height 211
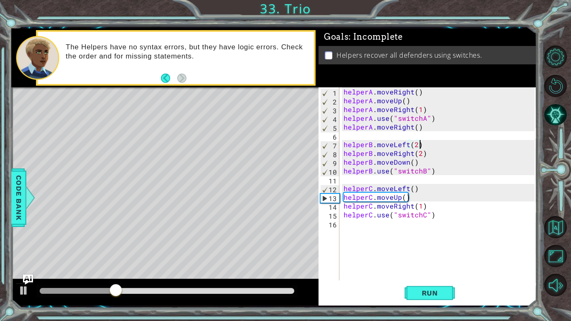
scroll to position [0, 0]
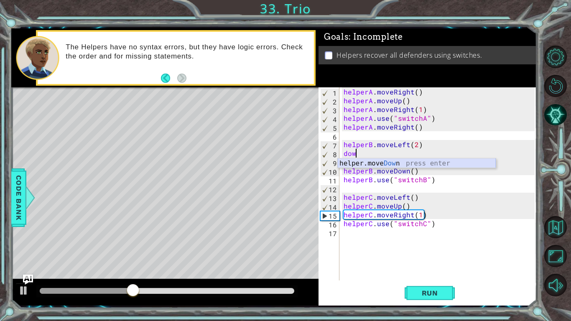
click at [411, 162] on div "helper.move Dow n press enter" at bounding box center [417, 173] width 158 height 30
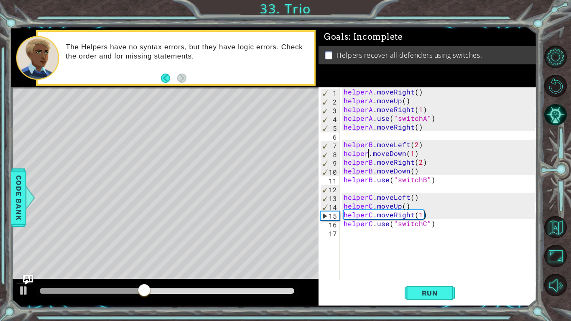
click at [369, 153] on div "helperA . moveRight ( ) helperA . moveUp ( ) helperA . moveRight ( 1 ) helperA …" at bounding box center [440, 192] width 197 height 211
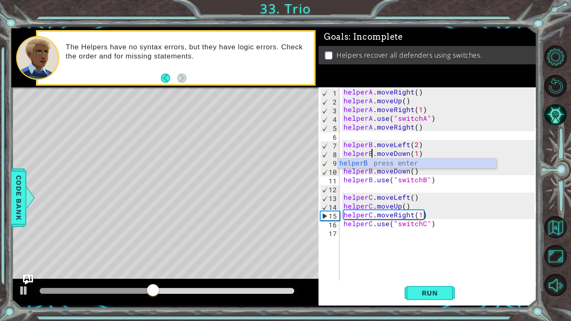
scroll to position [0, 2]
type textarea "helperB.moveDown(1)"
click at [445, 250] on span "Run" at bounding box center [429, 293] width 33 height 8
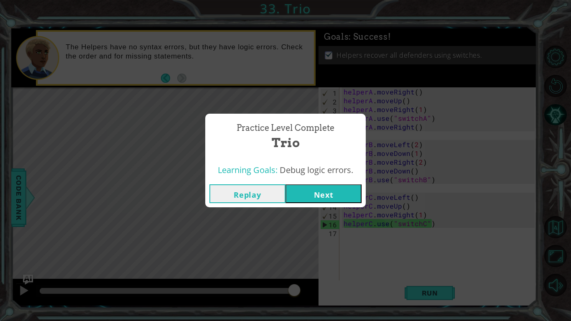
click at [315, 196] on button "Next" at bounding box center [323, 193] width 76 height 19
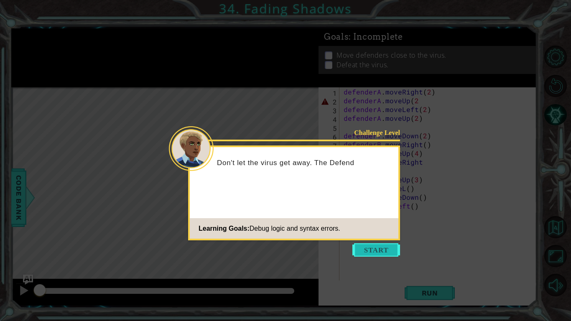
click at [370, 249] on button "Start" at bounding box center [376, 249] width 48 height 13
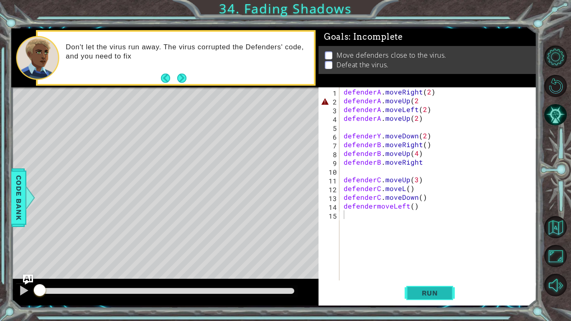
click at [441, 250] on button "Run" at bounding box center [429, 293] width 50 height 22
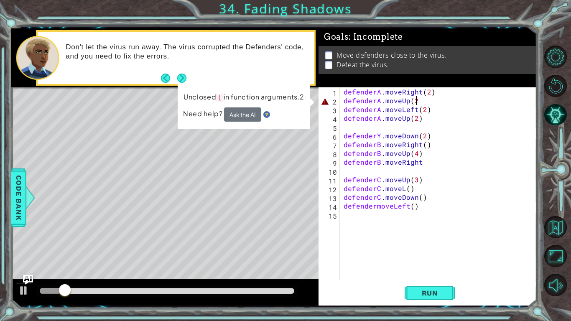
click at [418, 104] on div "defenderA . moveRight ( 2 ) defenderA . moveUp ( 2 defenderA . moveLeft ( 2 ) d…" at bounding box center [440, 192] width 197 height 211
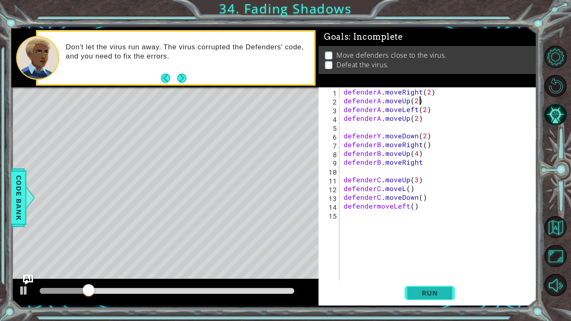
click at [438, 250] on button "Run" at bounding box center [429, 293] width 50 height 22
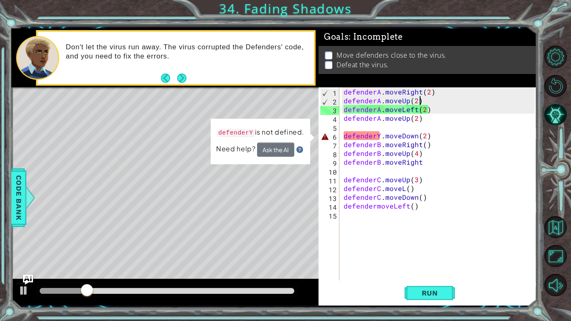
click at [379, 136] on div "defenderA . moveRight ( 2 ) defenderA . moveUp ( 2 ) defenderA . moveLeft ( 2 )…" at bounding box center [440, 192] width 197 height 211
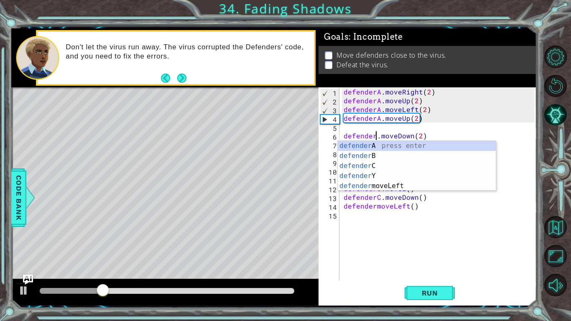
scroll to position [0, 2]
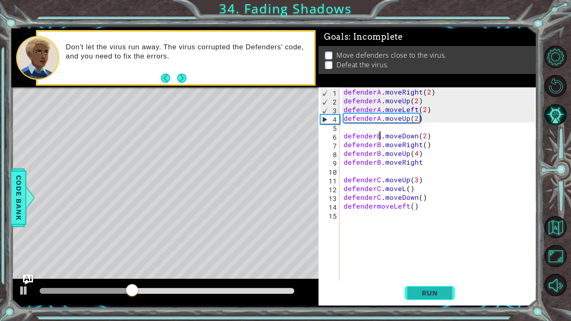
click at [442, 250] on span "Run" at bounding box center [429, 293] width 33 height 8
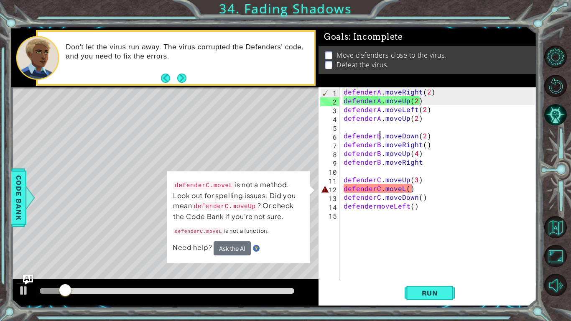
click at [403, 190] on div "defenderA . moveRight ( 2 ) defenderA . moveUp ( 2 ) defenderA . moveLeft ( 2 )…" at bounding box center [440, 192] width 197 height 211
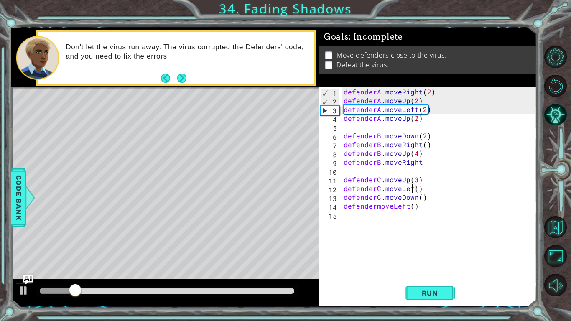
scroll to position [0, 4]
click at [440, 250] on span "Run" at bounding box center [429, 293] width 33 height 8
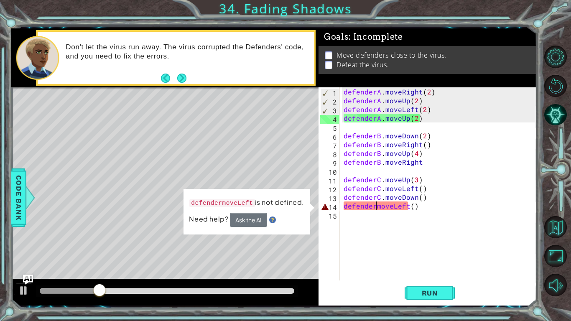
click at [375, 208] on div "defenderA . moveRight ( 2 ) defenderA . moveUp ( 2 ) defenderA . moveLeft ( 2 )…" at bounding box center [440, 192] width 197 height 211
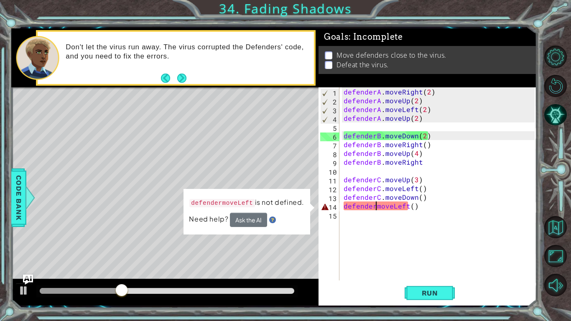
scroll to position [0, 2]
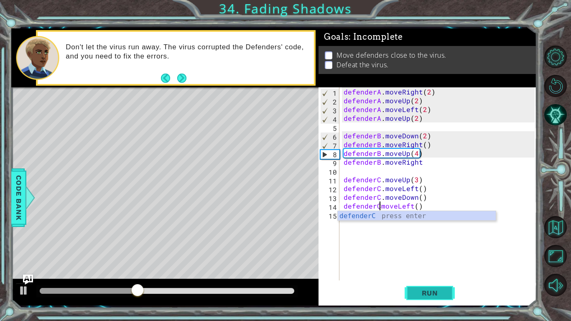
click at [419, 250] on span "Run" at bounding box center [429, 293] width 33 height 8
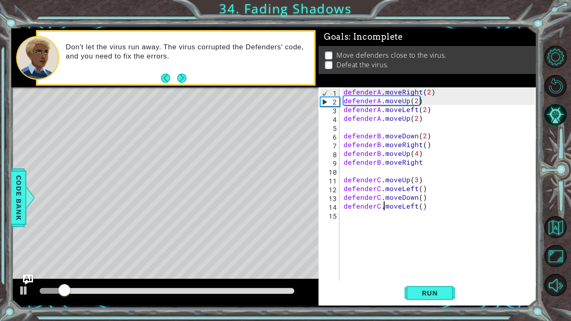
scroll to position [0, 3]
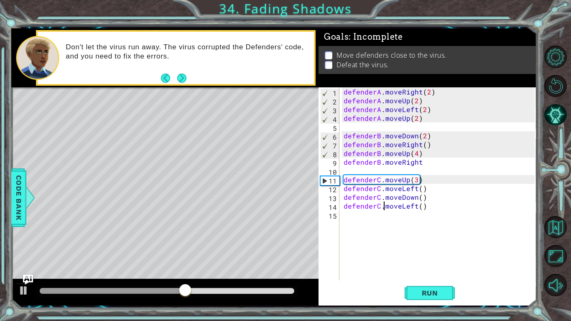
click at [423, 163] on div "defenderA . moveRight ( 2 ) defenderA . moveUp ( 2 ) defenderA . moveLeft ( 2 )…" at bounding box center [440, 192] width 197 height 211
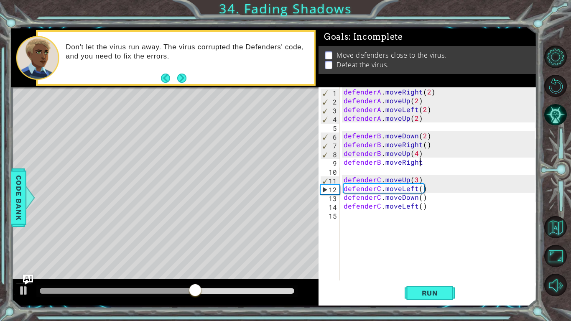
scroll to position [0, 5]
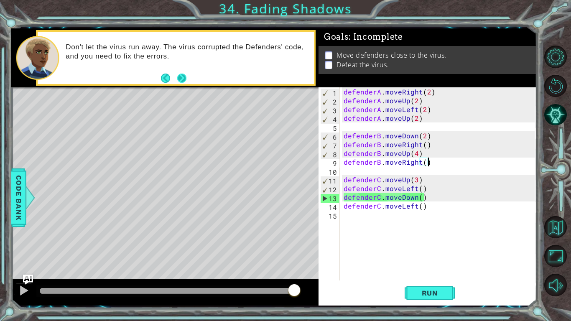
type textarea "defenderB.moveRight()"
click at [179, 77] on button "Next" at bounding box center [181, 78] width 9 height 9
click at [427, 250] on span "Run" at bounding box center [429, 293] width 33 height 8
